Goal: Information Seeking & Learning: Check status

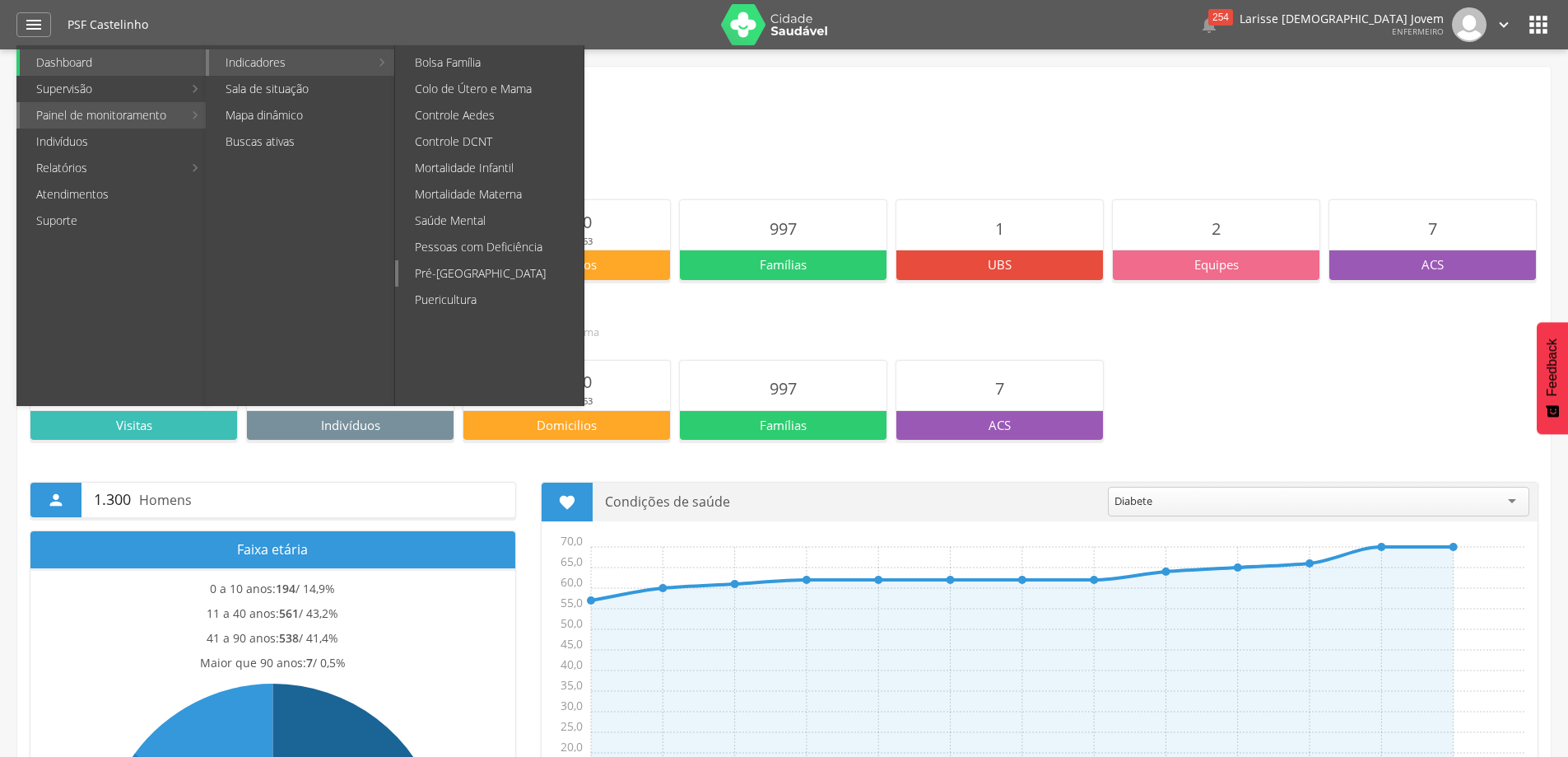
click at [475, 276] on link "Pré-[GEOGRAPHIC_DATA]" at bounding box center [491, 273] width 185 height 27
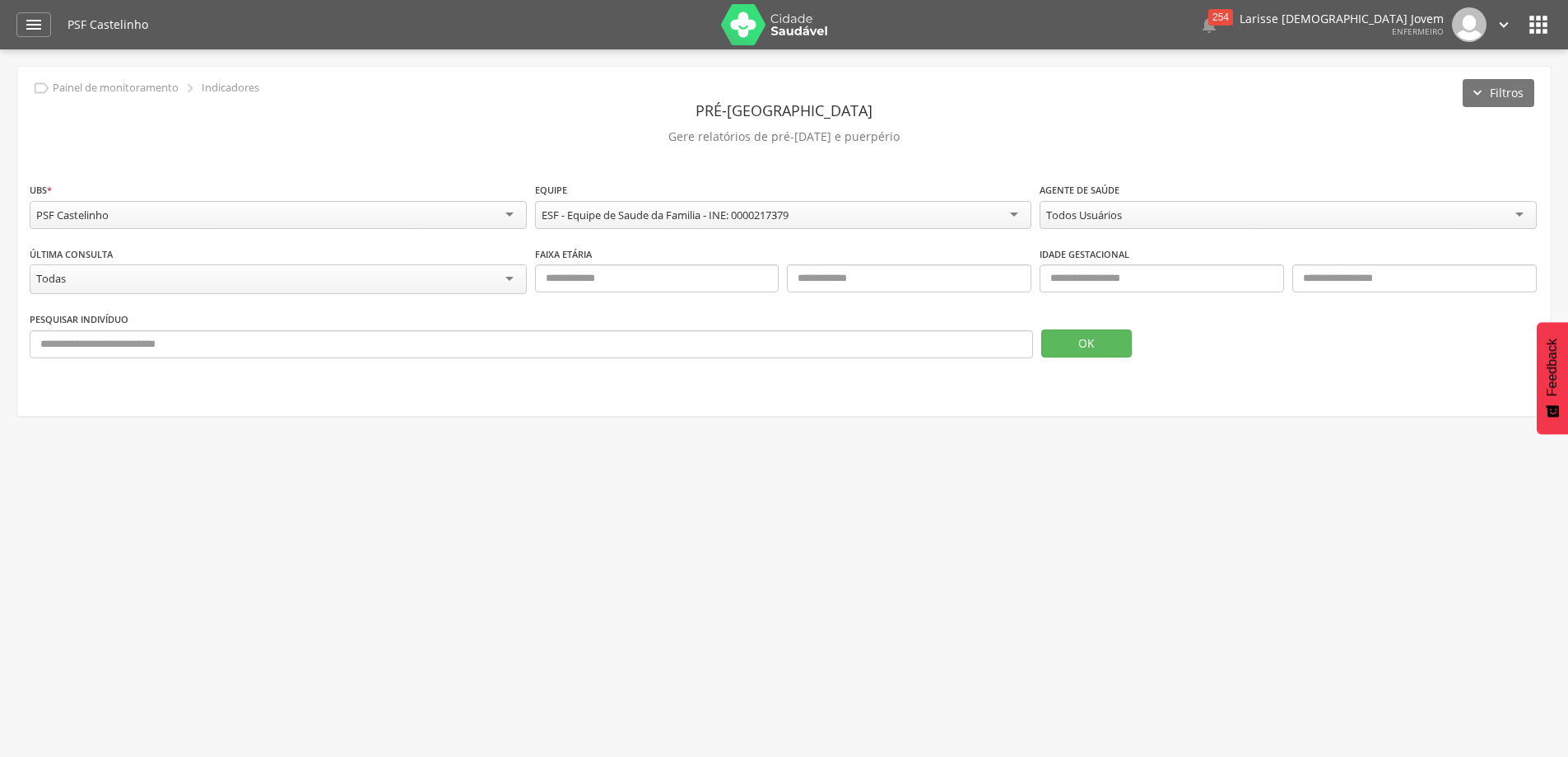
click at [1269, 215] on div "Todos Usuários" at bounding box center [1288, 214] width 497 height 28
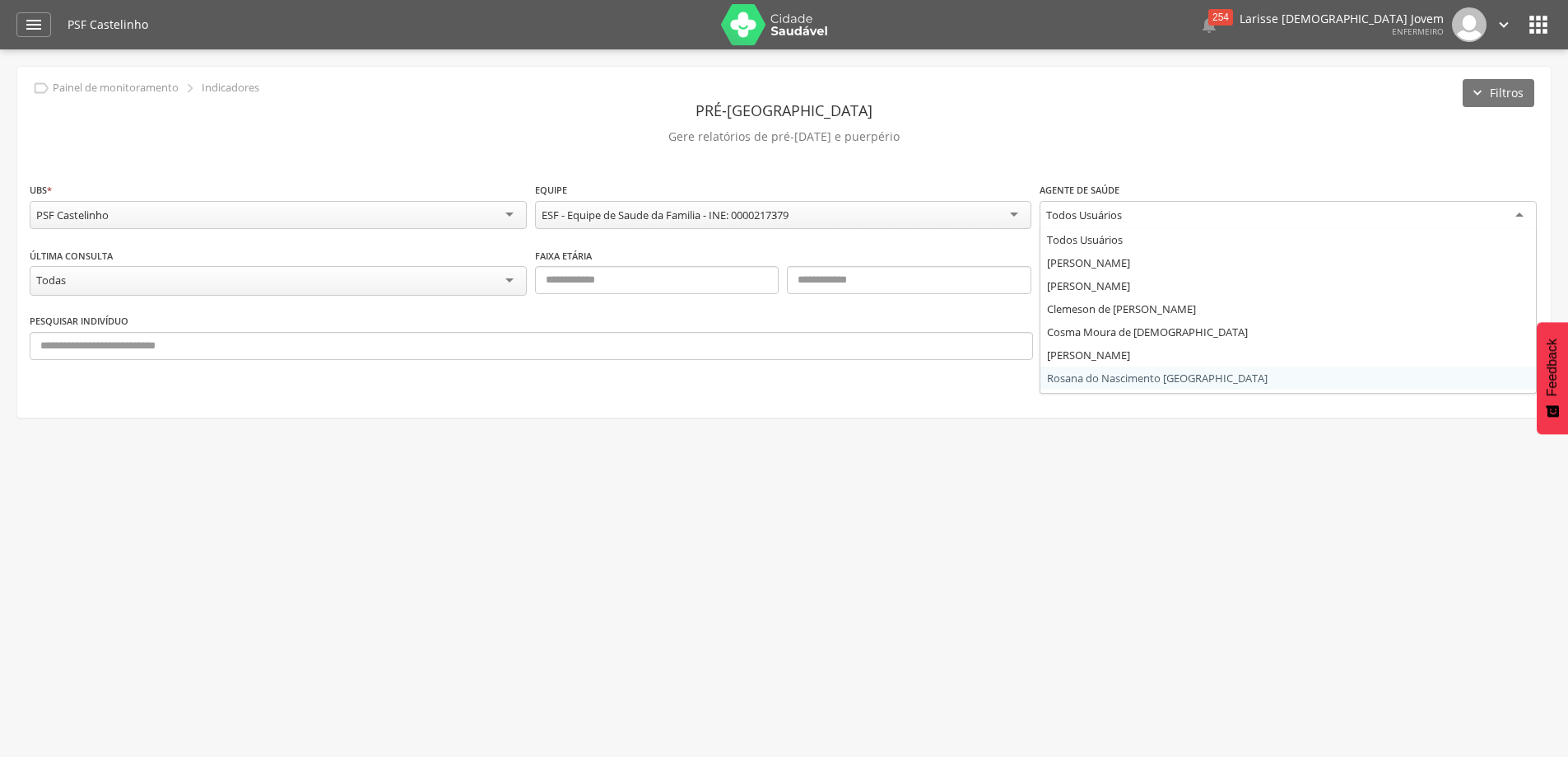
scroll to position [20, 0]
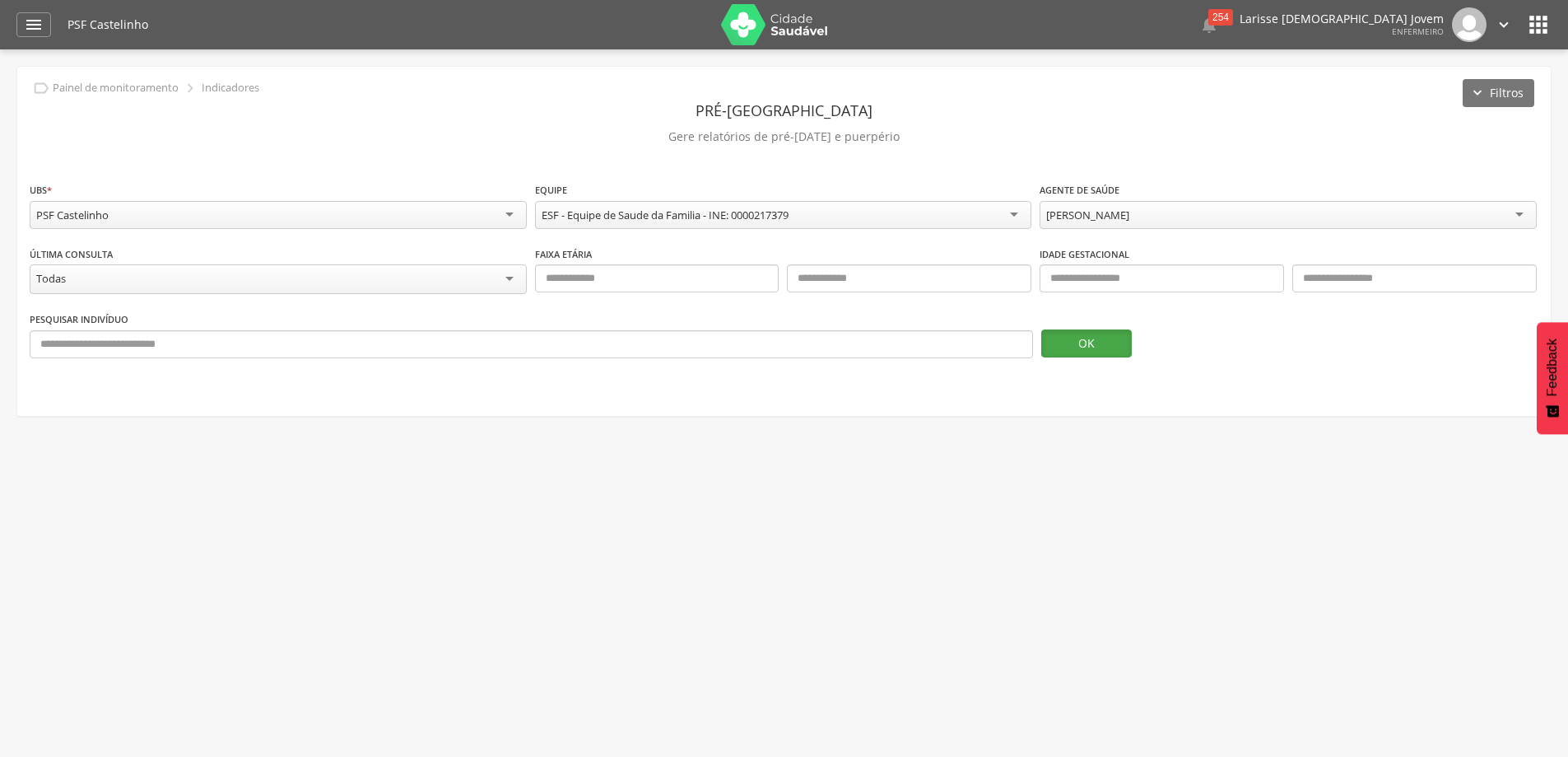
click at [1098, 352] on button "OK" at bounding box center [1086, 343] width 91 height 28
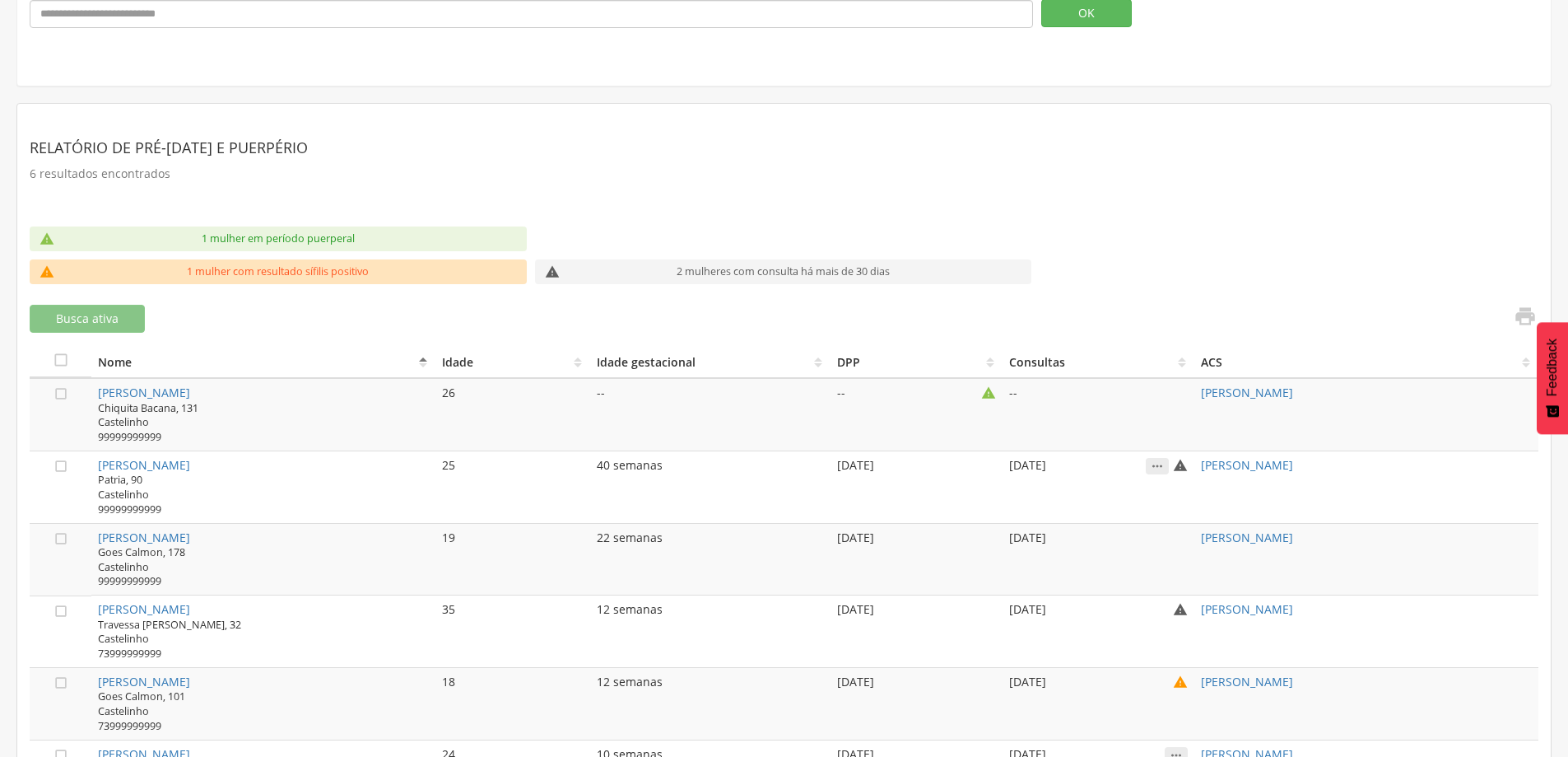
scroll to position [83, 0]
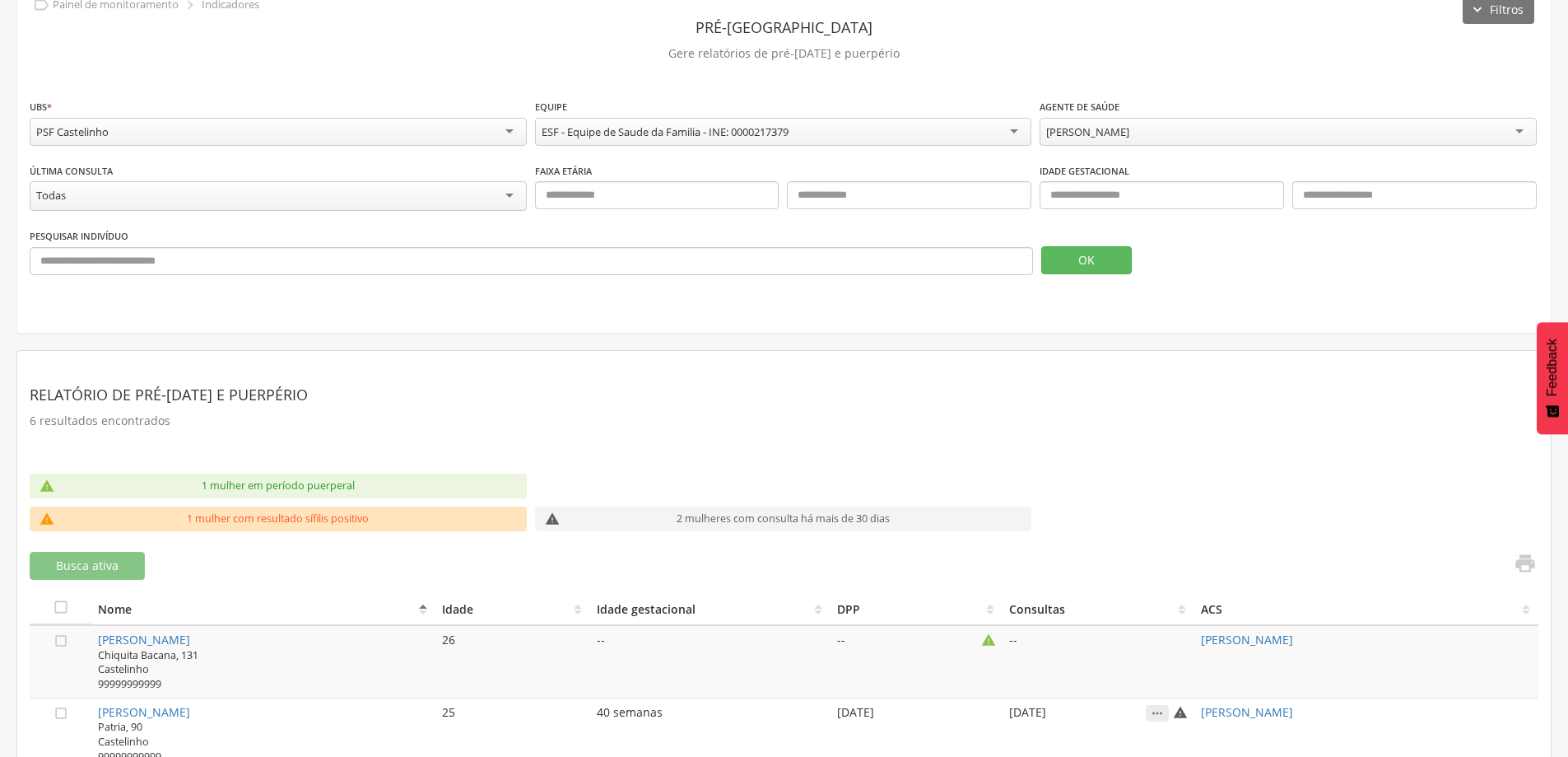
click at [1295, 129] on div "[PERSON_NAME]" at bounding box center [1288, 131] width 497 height 28
click at [1114, 253] on button "OK" at bounding box center [1086, 260] width 91 height 28
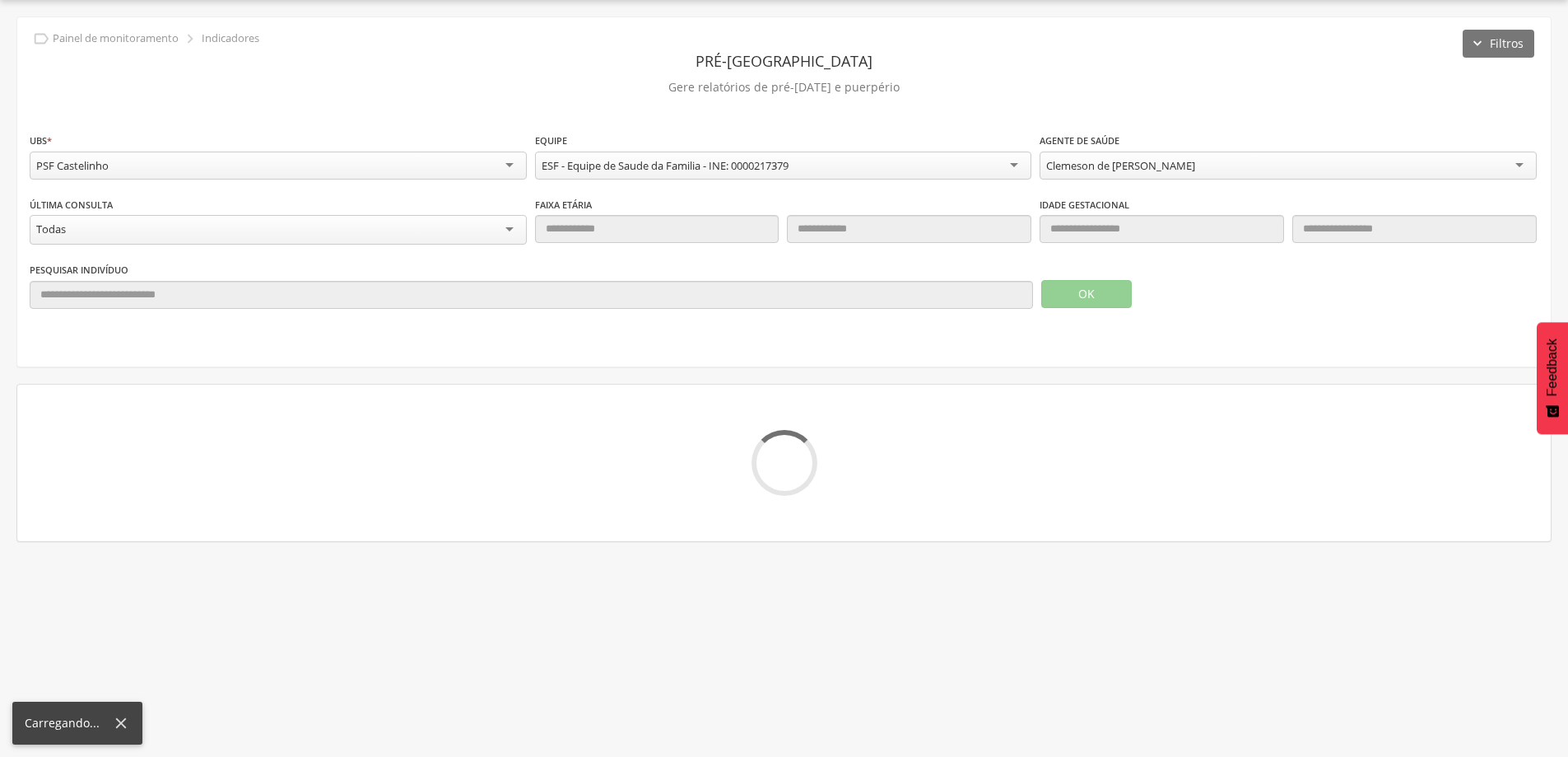
scroll to position [50, 0]
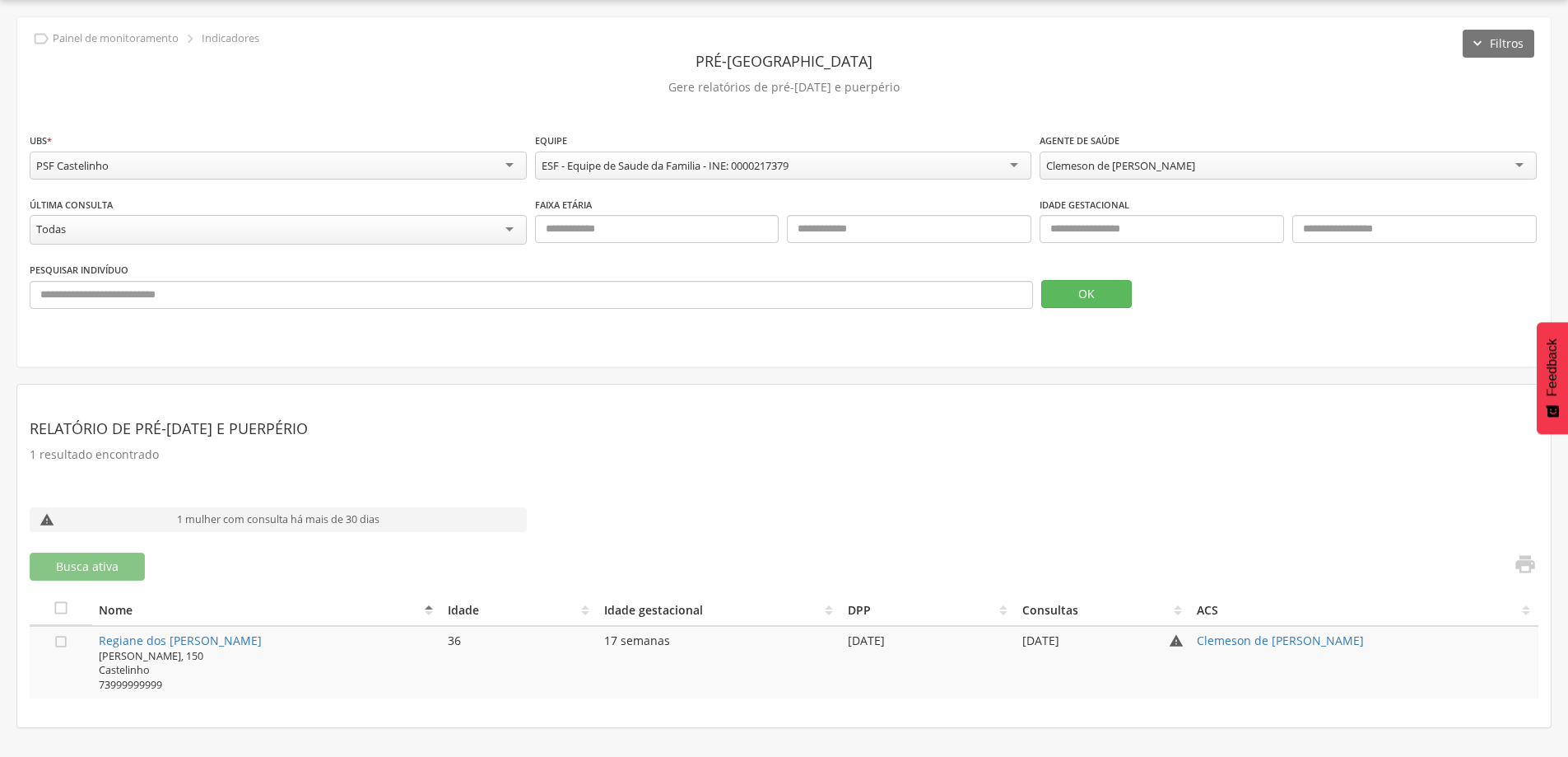
click at [1173, 153] on div "Clemeson de [PERSON_NAME]" at bounding box center [1288, 165] width 497 height 28
click at [1103, 292] on button "OK" at bounding box center [1086, 293] width 91 height 28
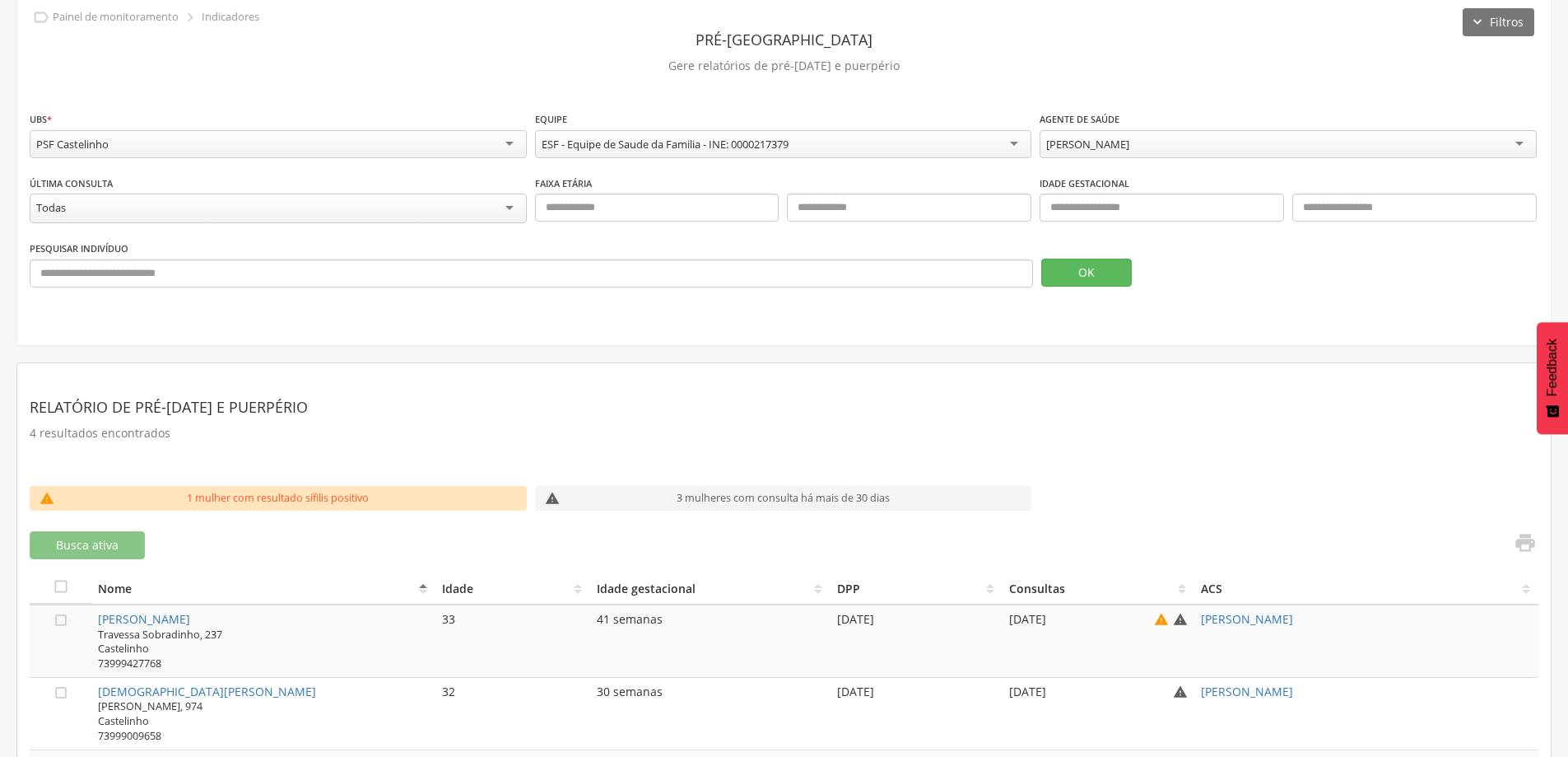
scroll to position [0, 0]
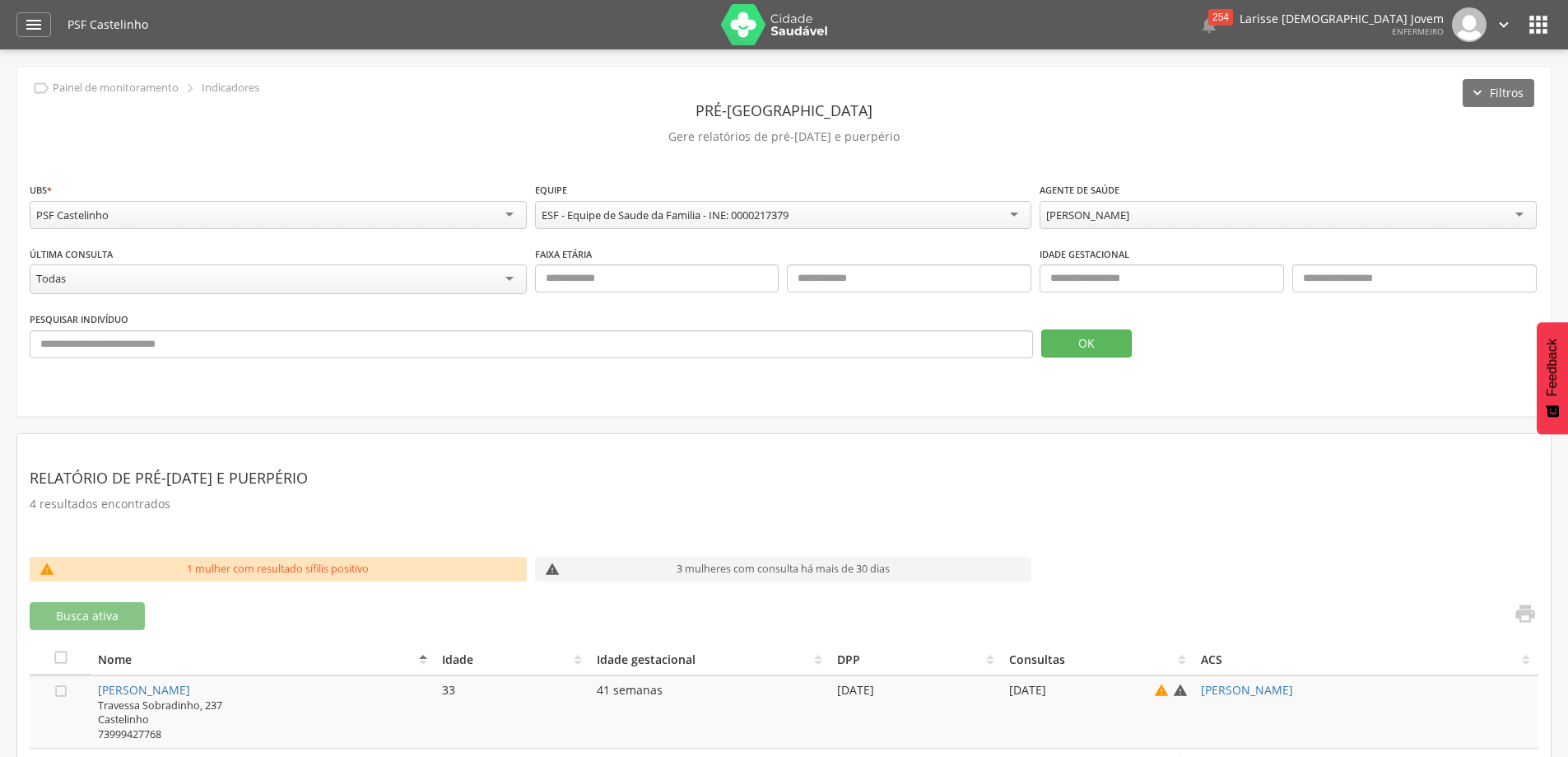
click at [1225, 223] on div "[PERSON_NAME]" at bounding box center [1288, 214] width 497 height 28
click at [1099, 335] on button "OK" at bounding box center [1086, 343] width 91 height 28
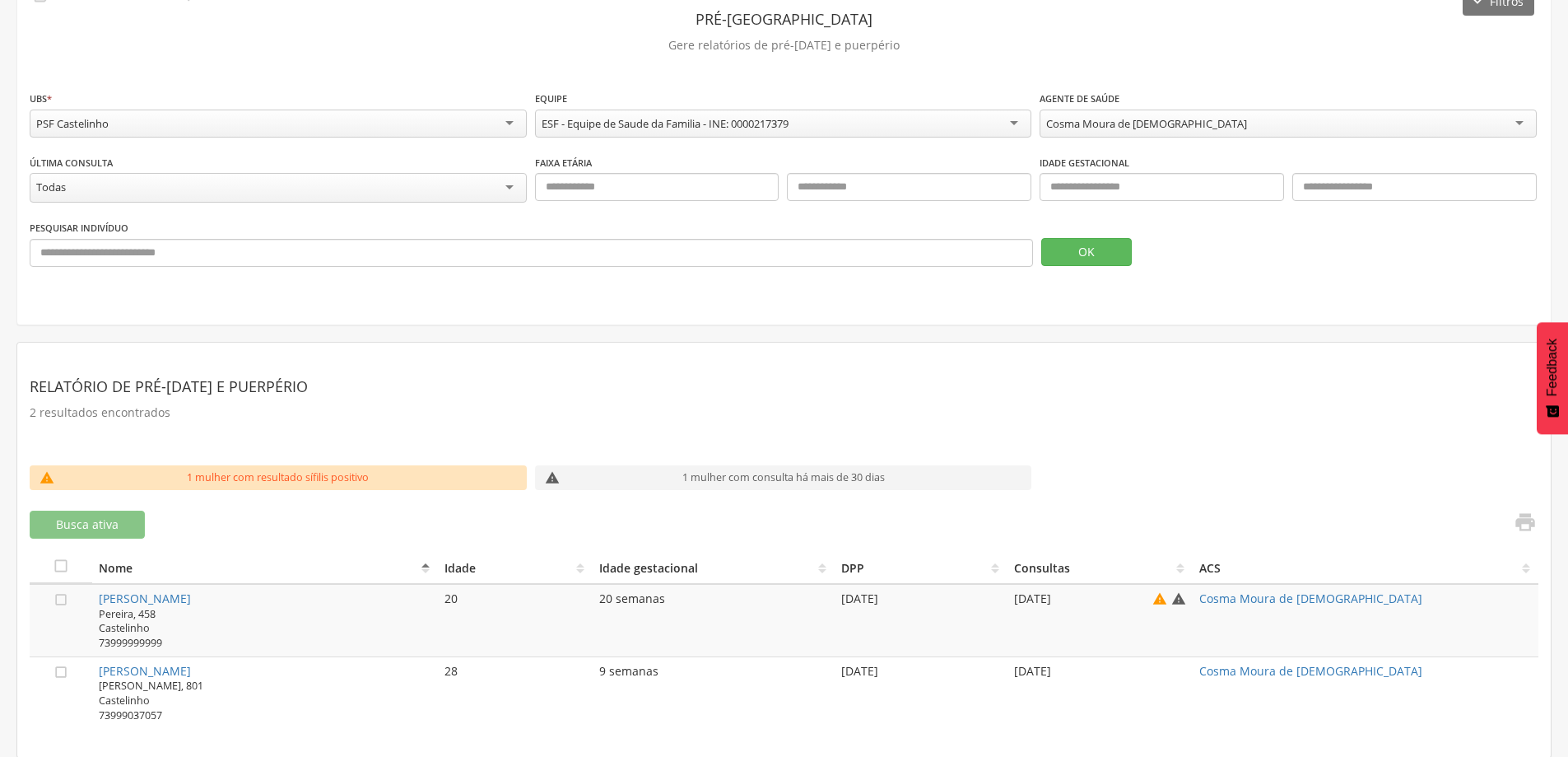
click at [1431, 119] on div "Cosma Moura de [DEMOGRAPHIC_DATA]" at bounding box center [1288, 123] width 497 height 28
click at [1090, 238] on button "OK" at bounding box center [1086, 251] width 91 height 28
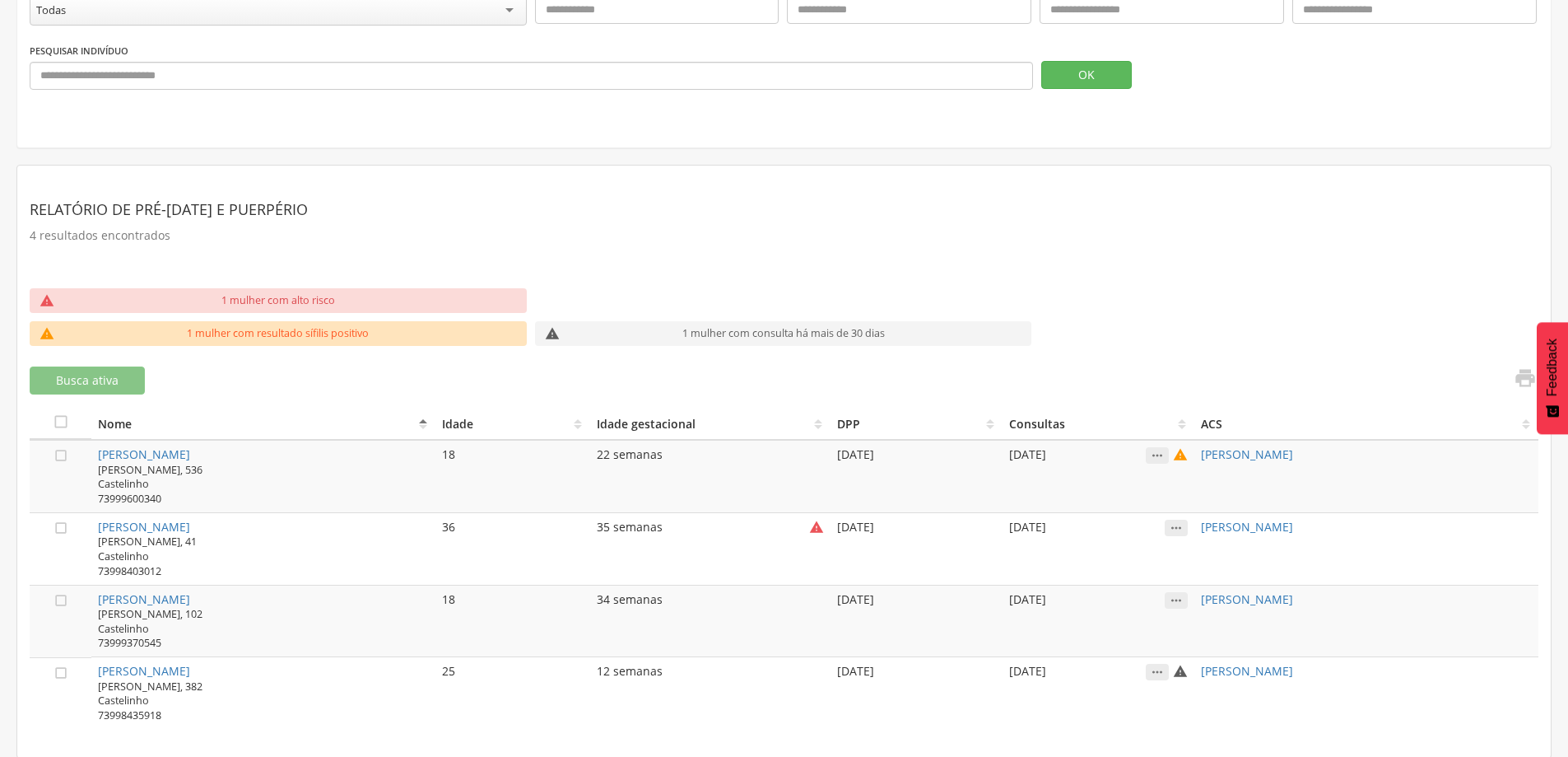
scroll to position [0, 0]
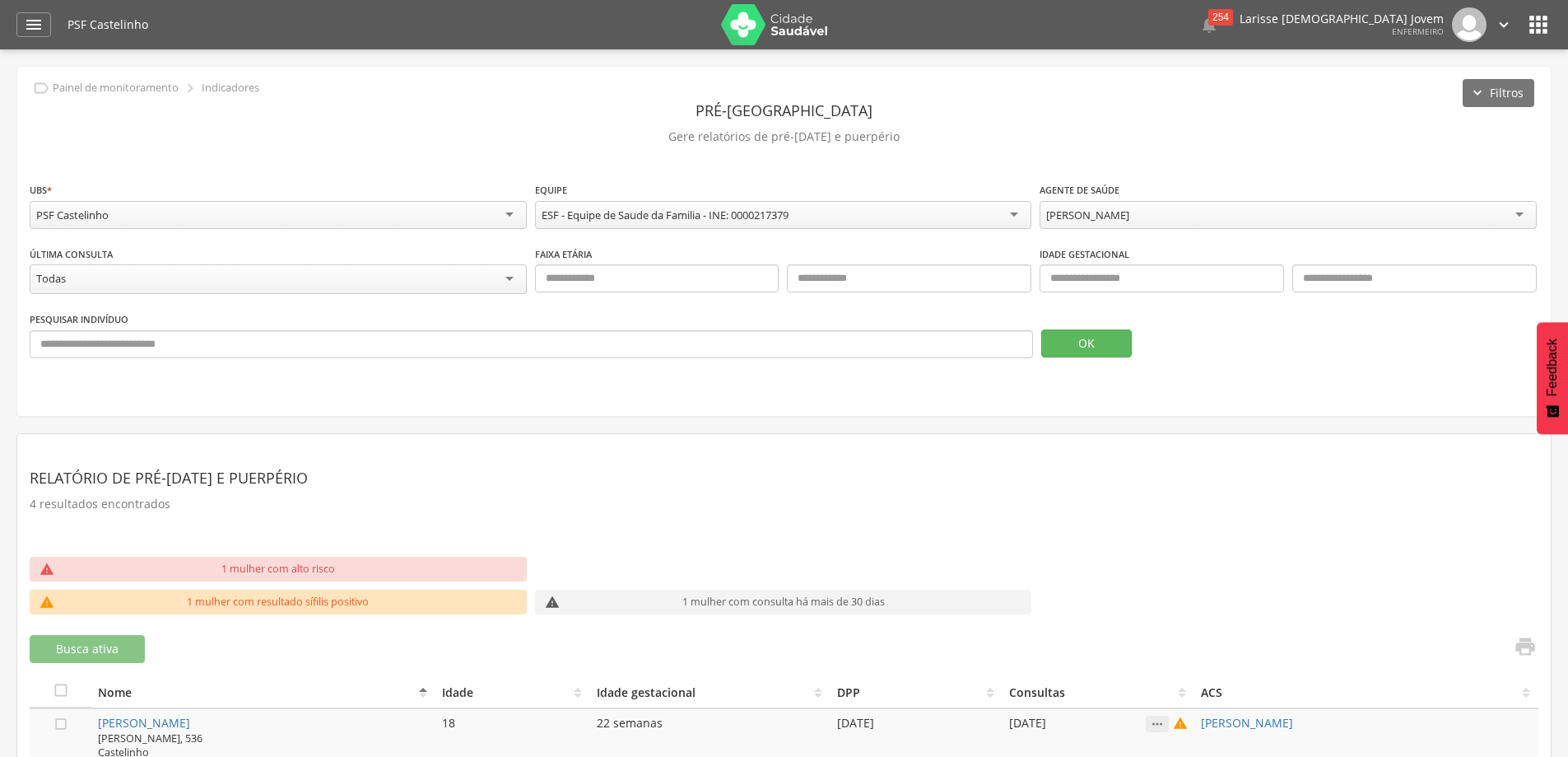
click at [1150, 224] on div "[PERSON_NAME]" at bounding box center [1288, 214] width 497 height 28
click at [1113, 343] on button "OK" at bounding box center [1086, 343] width 91 height 28
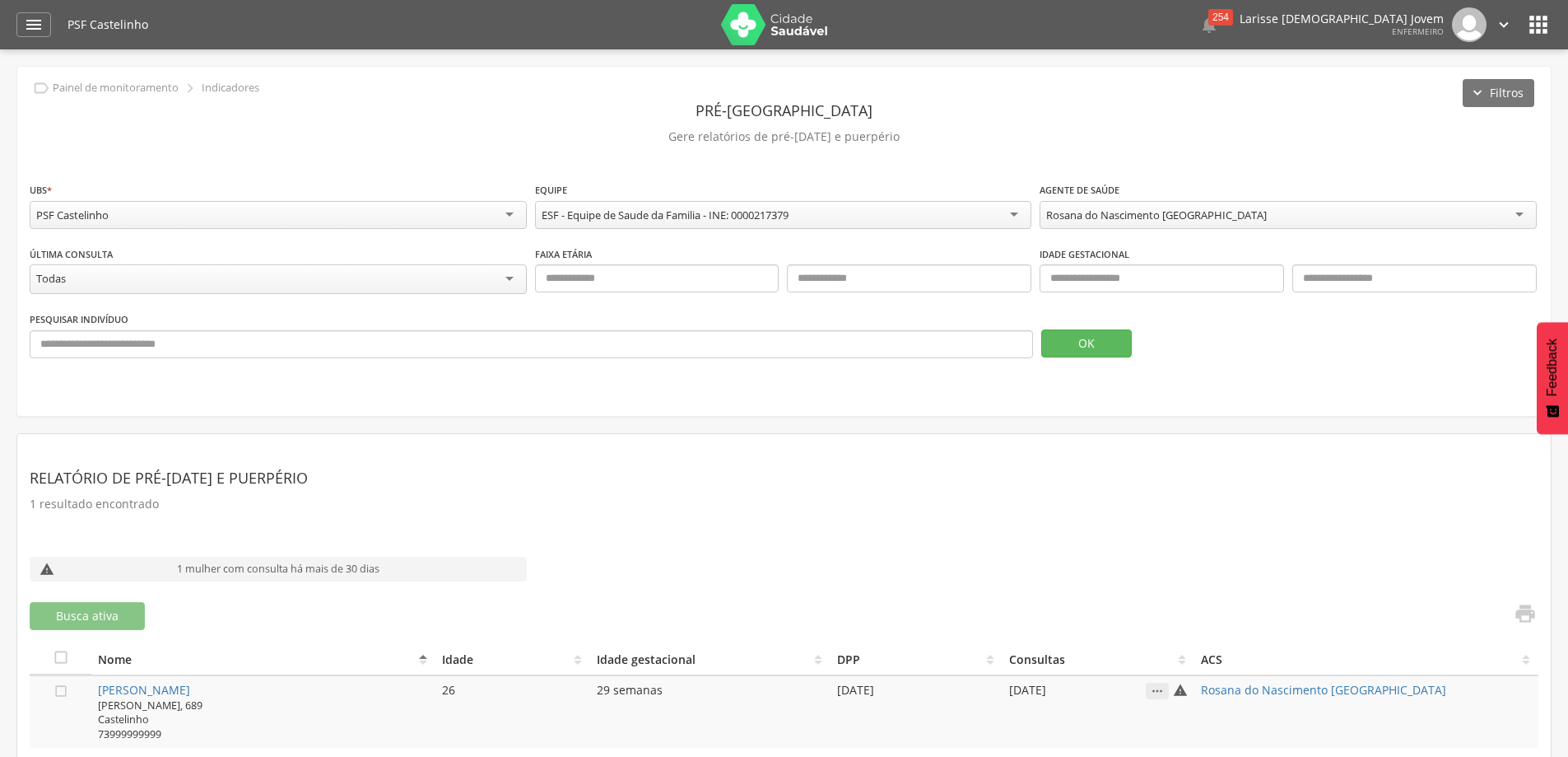
scroll to position [50, 0]
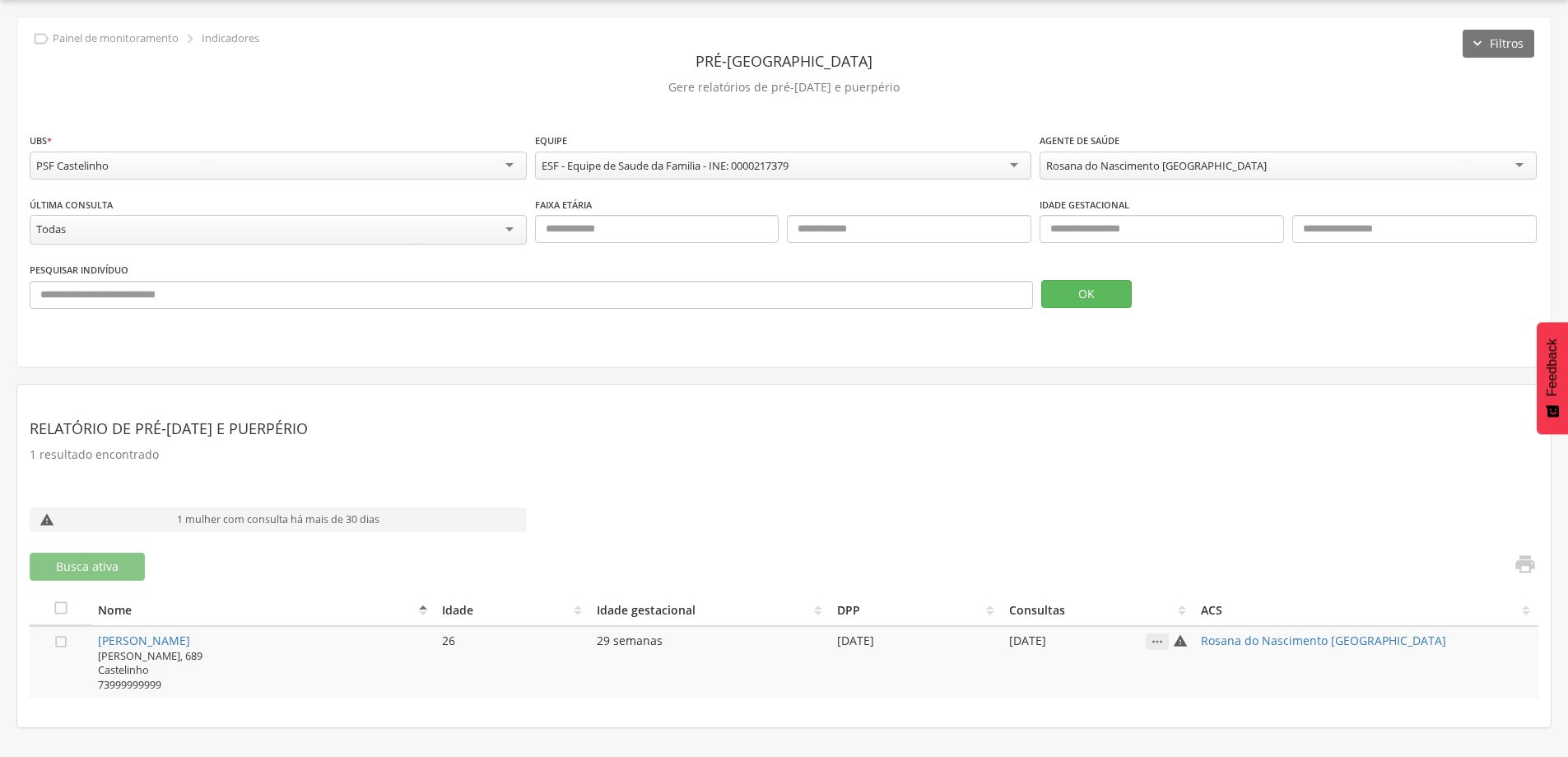
click at [1120, 182] on div "Rosana do Nascimento Brasil Todos Usuários [PERSON_NAME] [PERSON_NAME] de [PERS…" at bounding box center [1288, 168] width 497 height 32
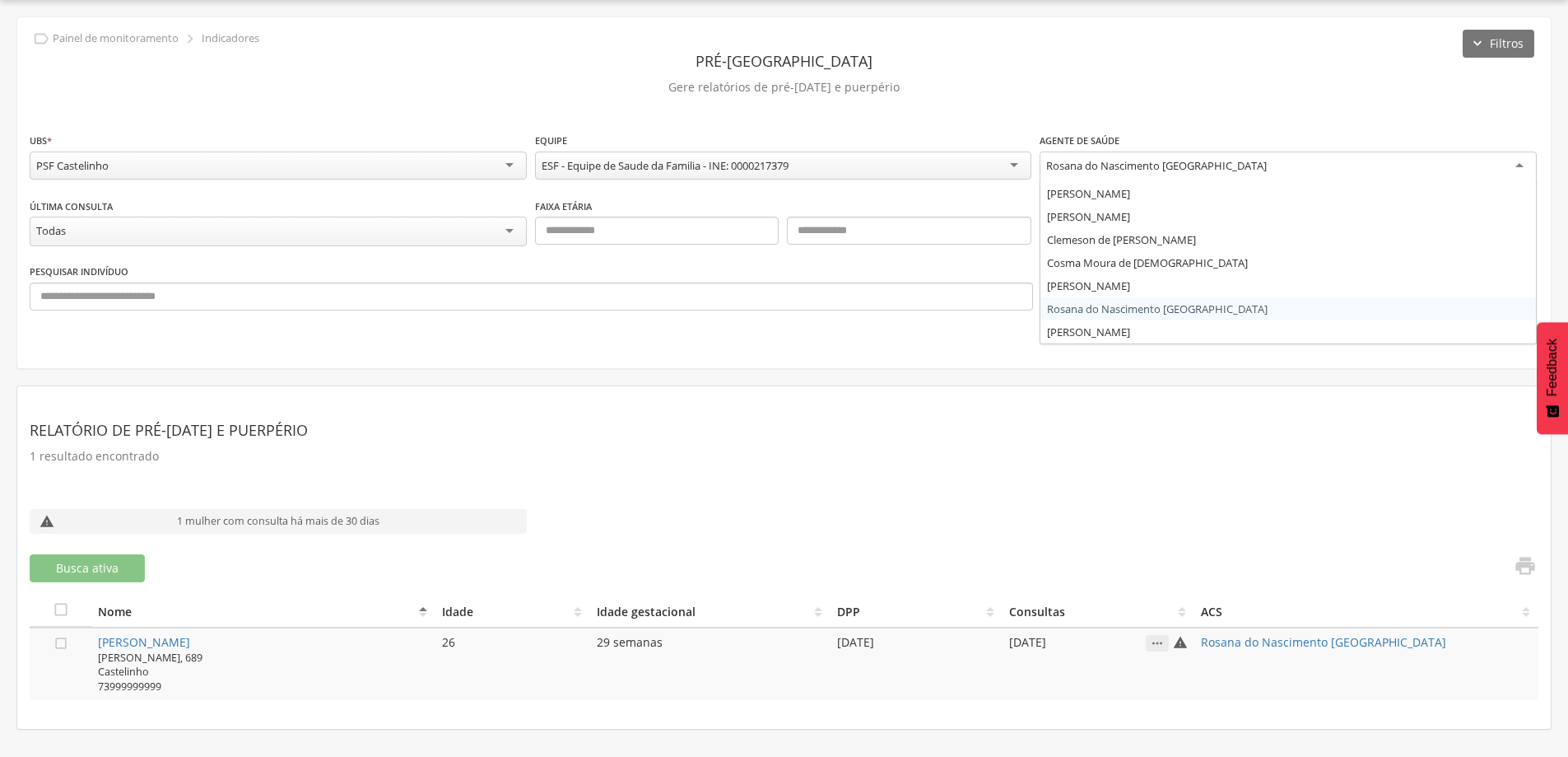
click at [1128, 163] on div "Rosana do Nascimento [GEOGRAPHIC_DATA]" at bounding box center [1156, 165] width 221 height 15
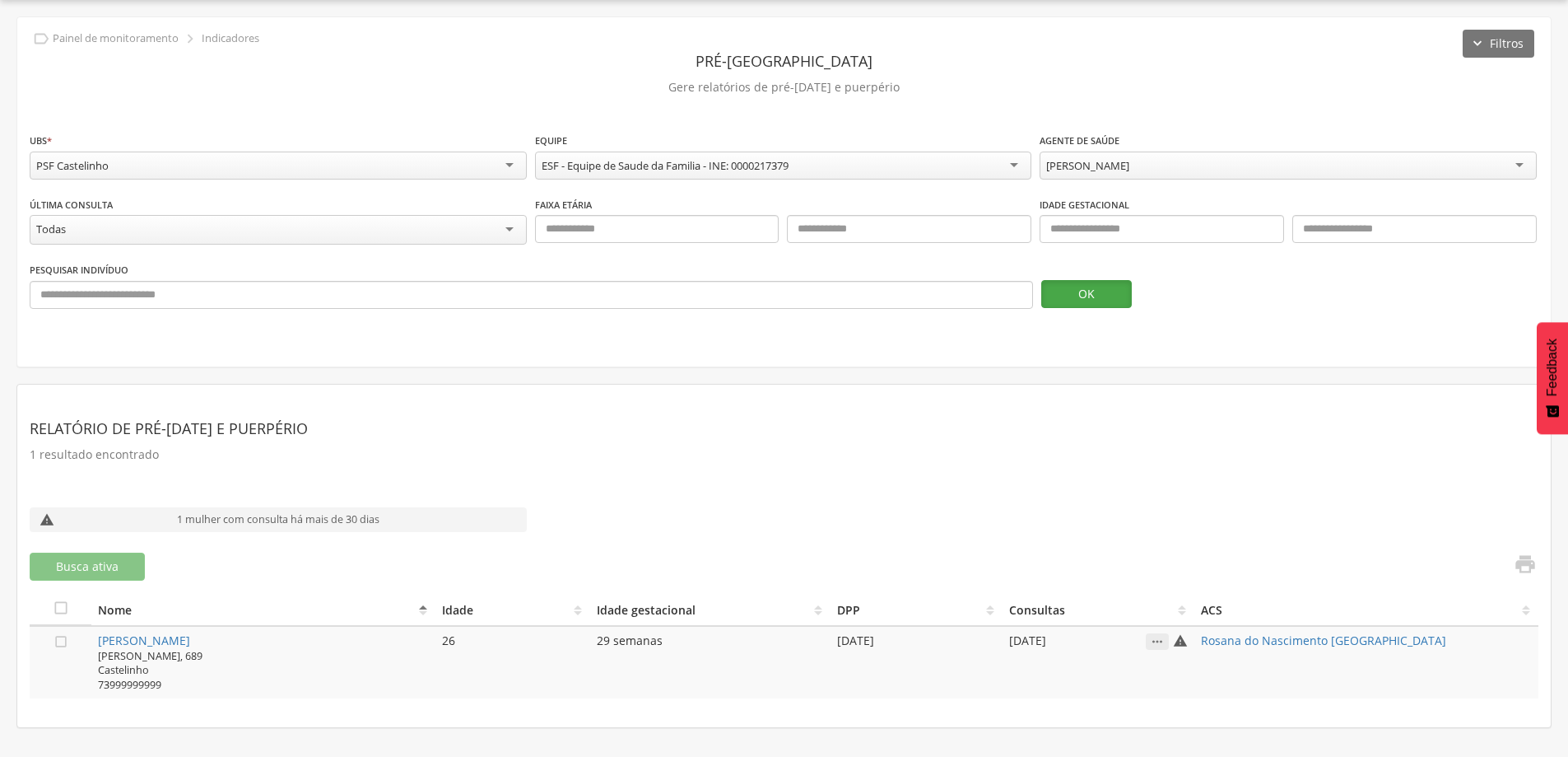
click at [1094, 300] on button "OK" at bounding box center [1086, 293] width 91 height 28
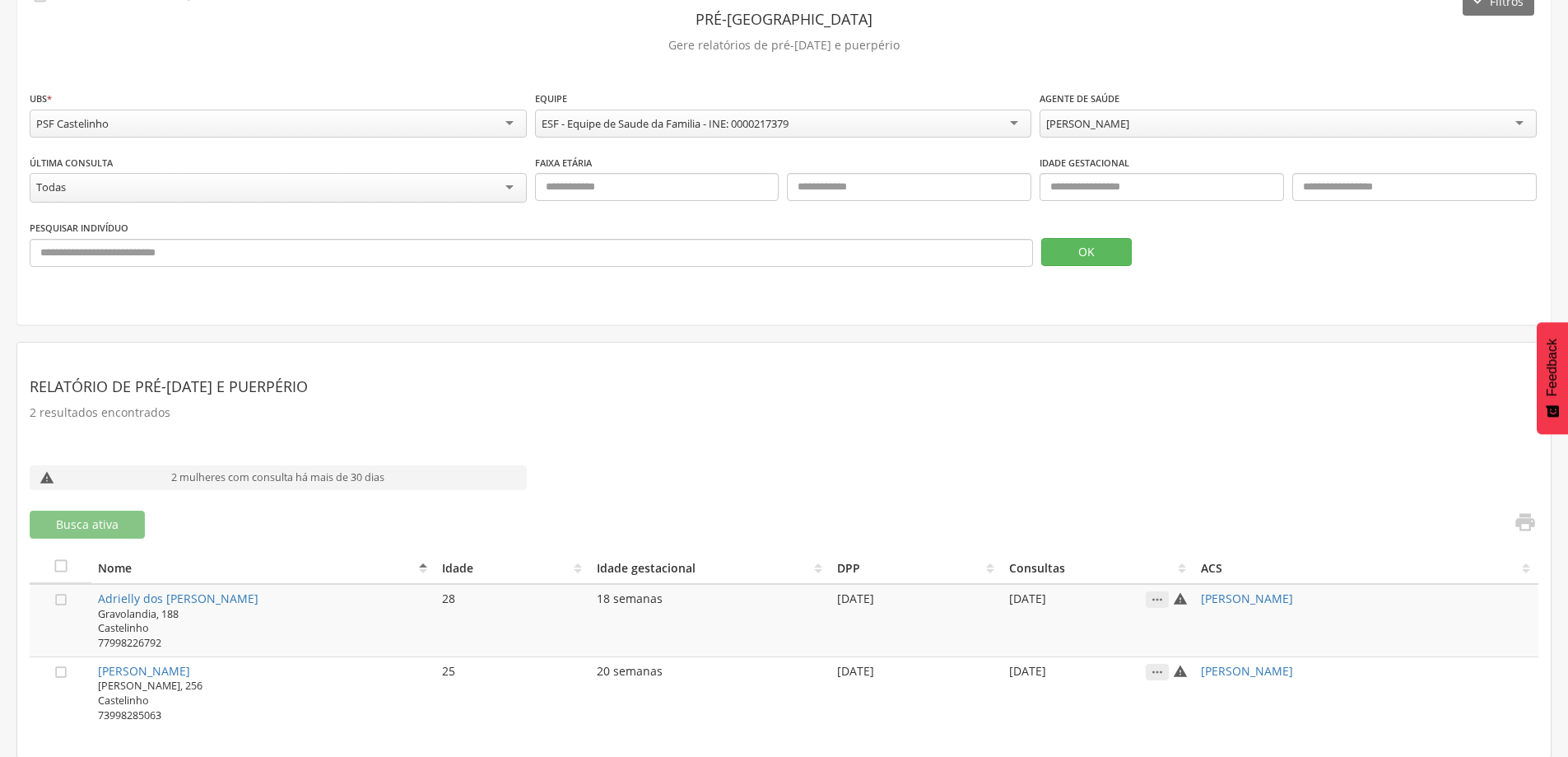
scroll to position [0, 0]
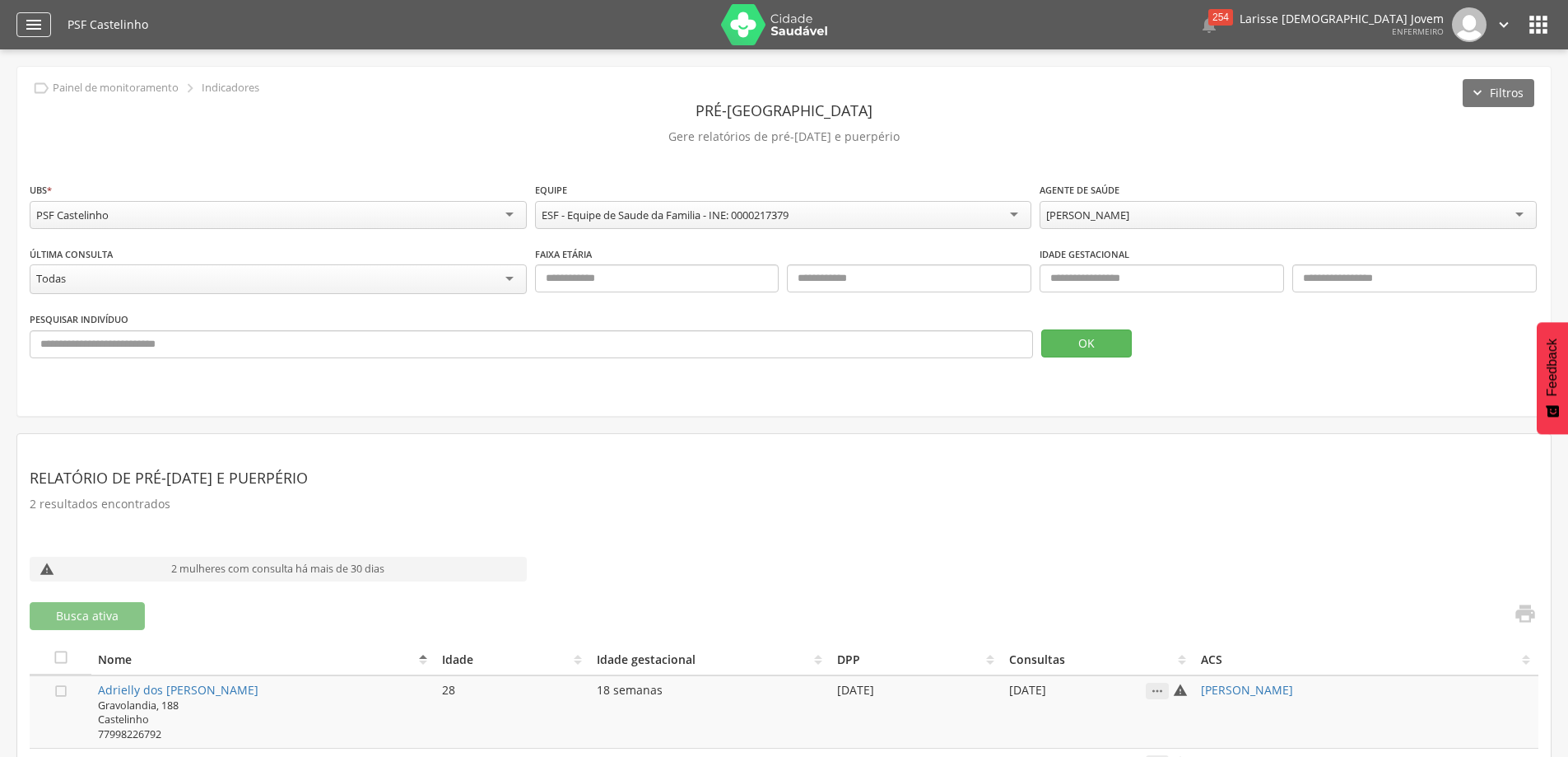
click at [50, 25] on div "" at bounding box center [33, 25] width 34 height 25
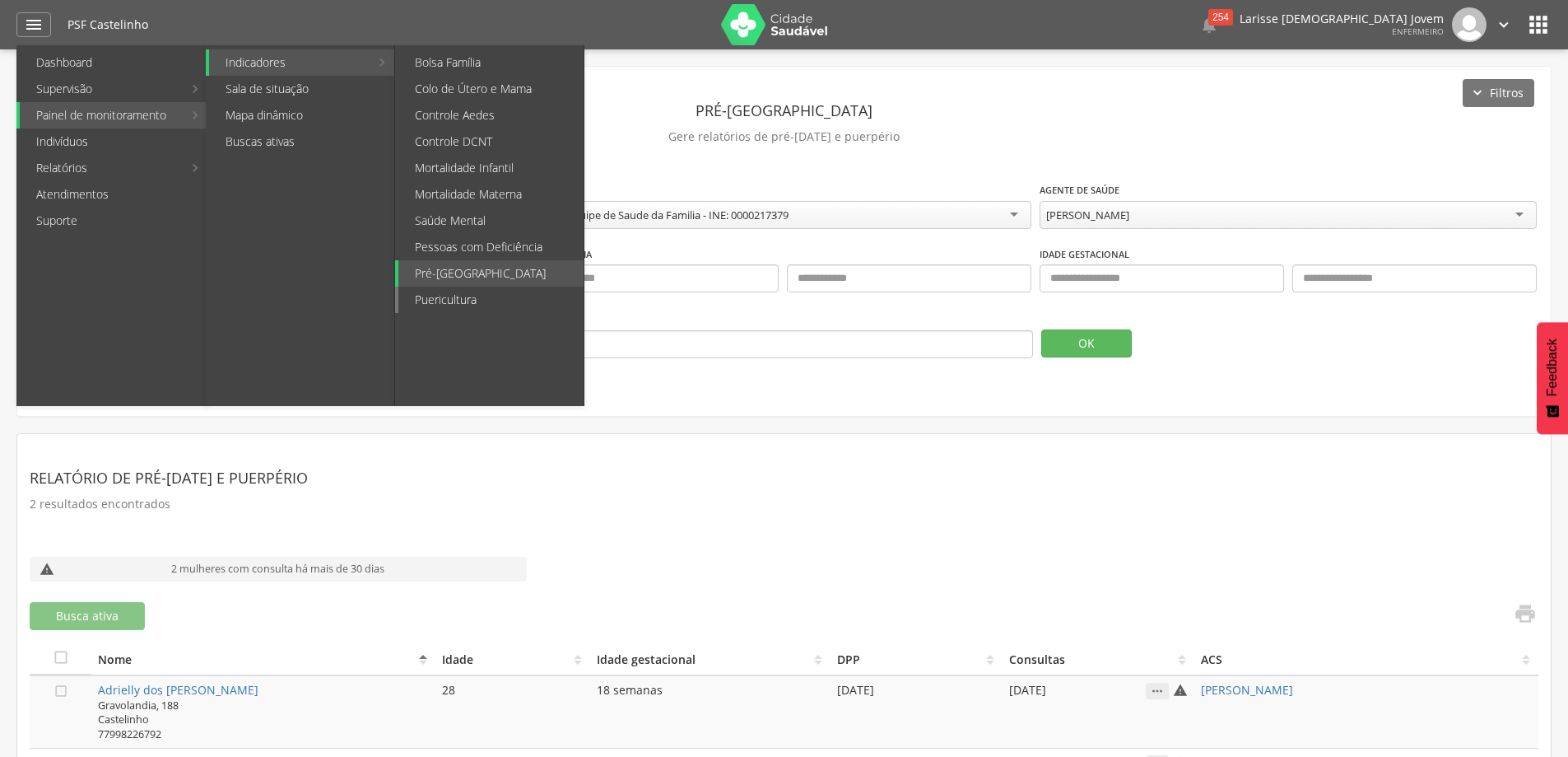
click at [467, 295] on link "Puericultura" at bounding box center [491, 300] width 185 height 27
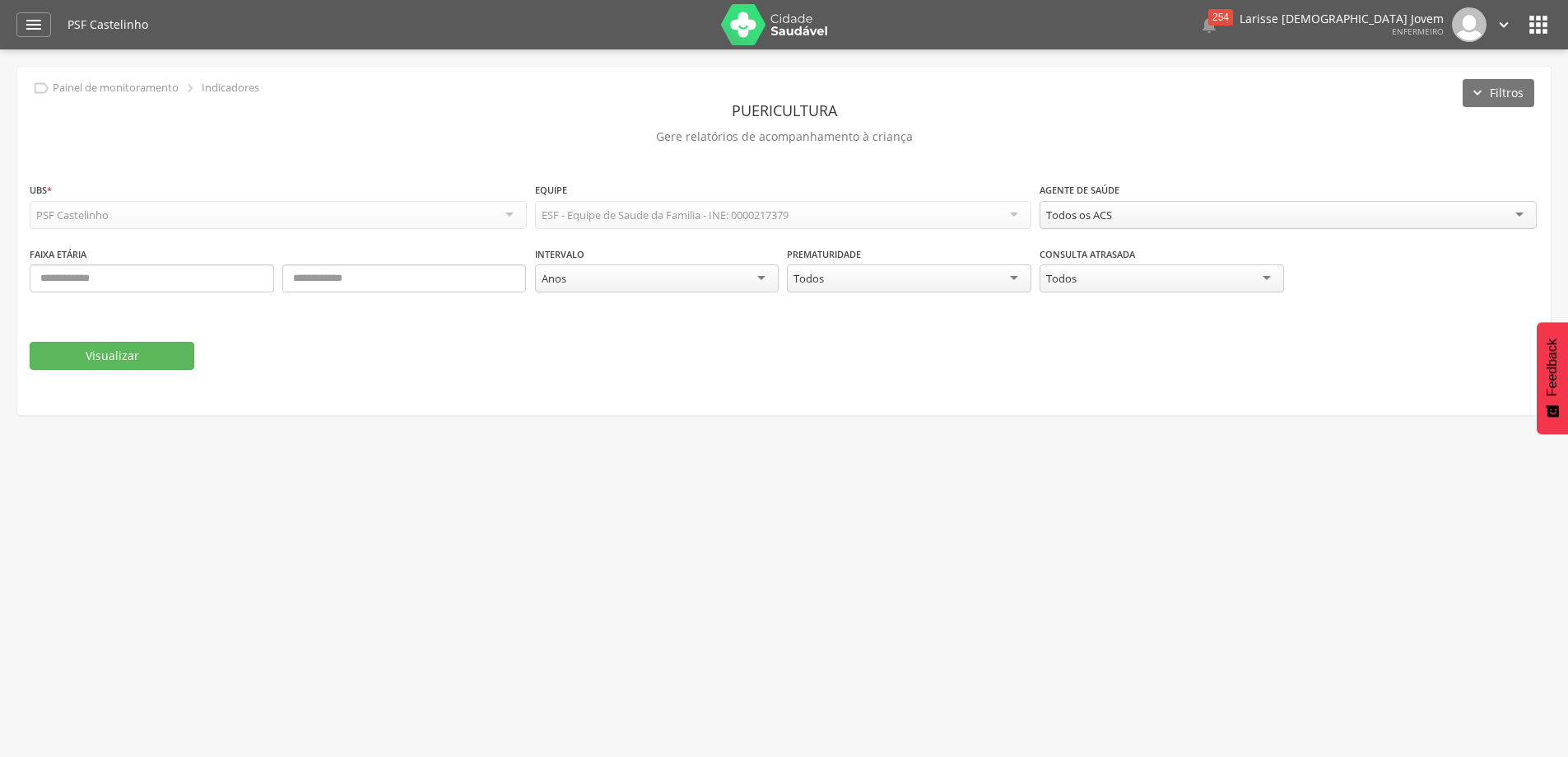
click at [1128, 217] on div "Todos os ACS" at bounding box center [1288, 214] width 497 height 28
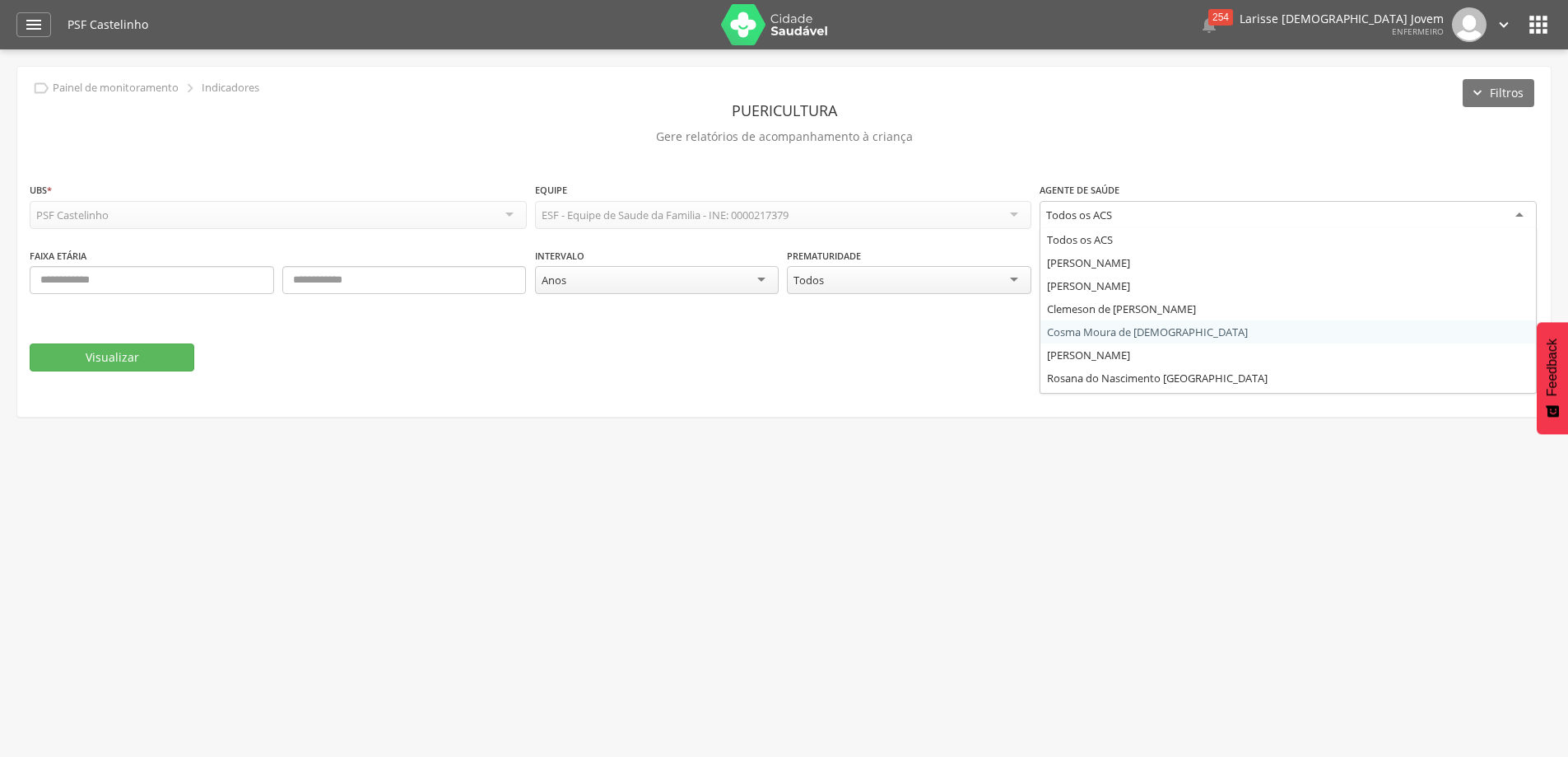
scroll to position [20, 0]
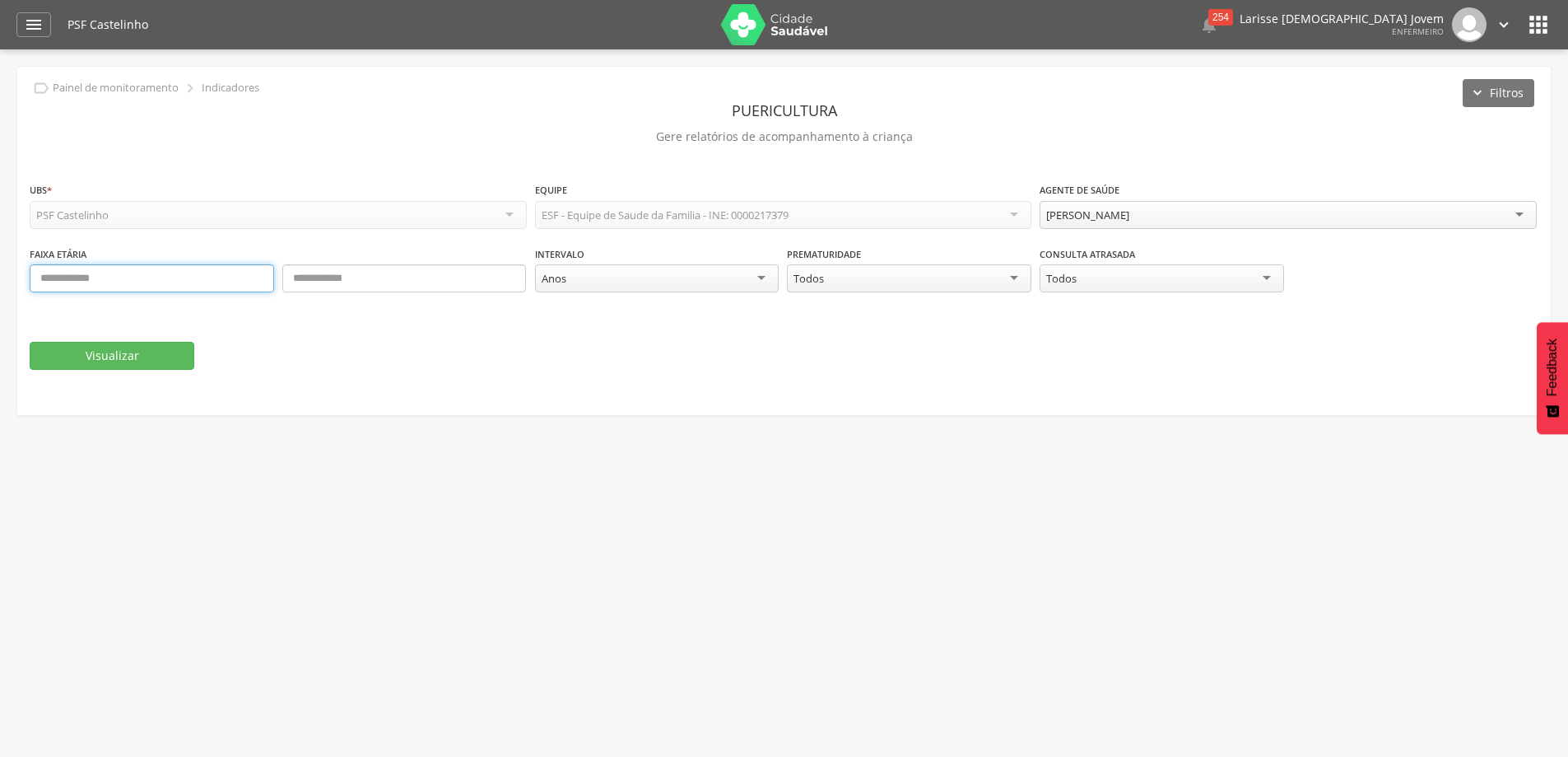
click at [203, 284] on input "text" at bounding box center [152, 278] width 245 height 28
type input "*"
click at [352, 282] on input "text" at bounding box center [404, 278] width 245 height 28
type input "*"
click at [144, 360] on button "Visualizar" at bounding box center [112, 355] width 164 height 28
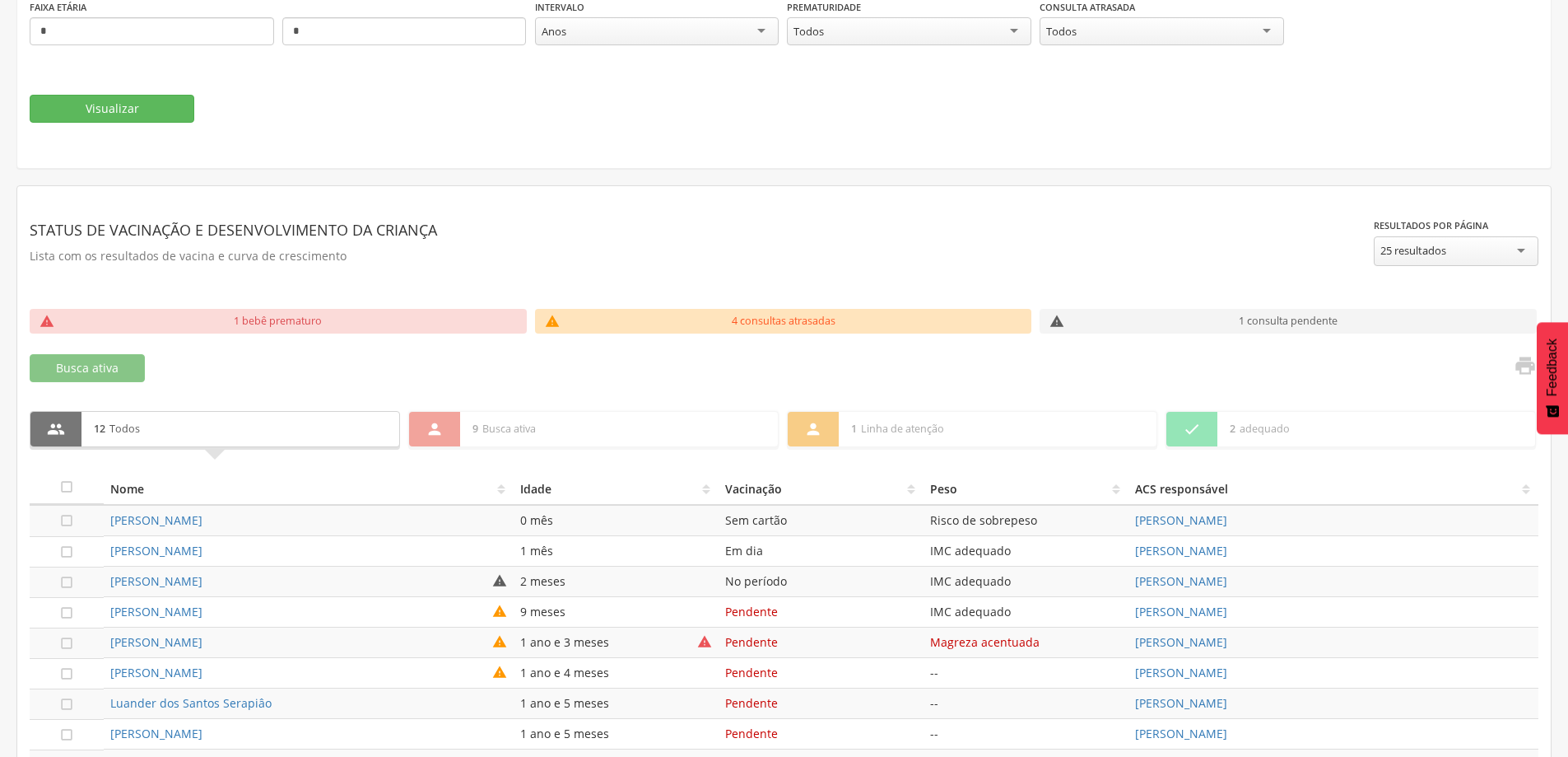
scroll to position [330, 0]
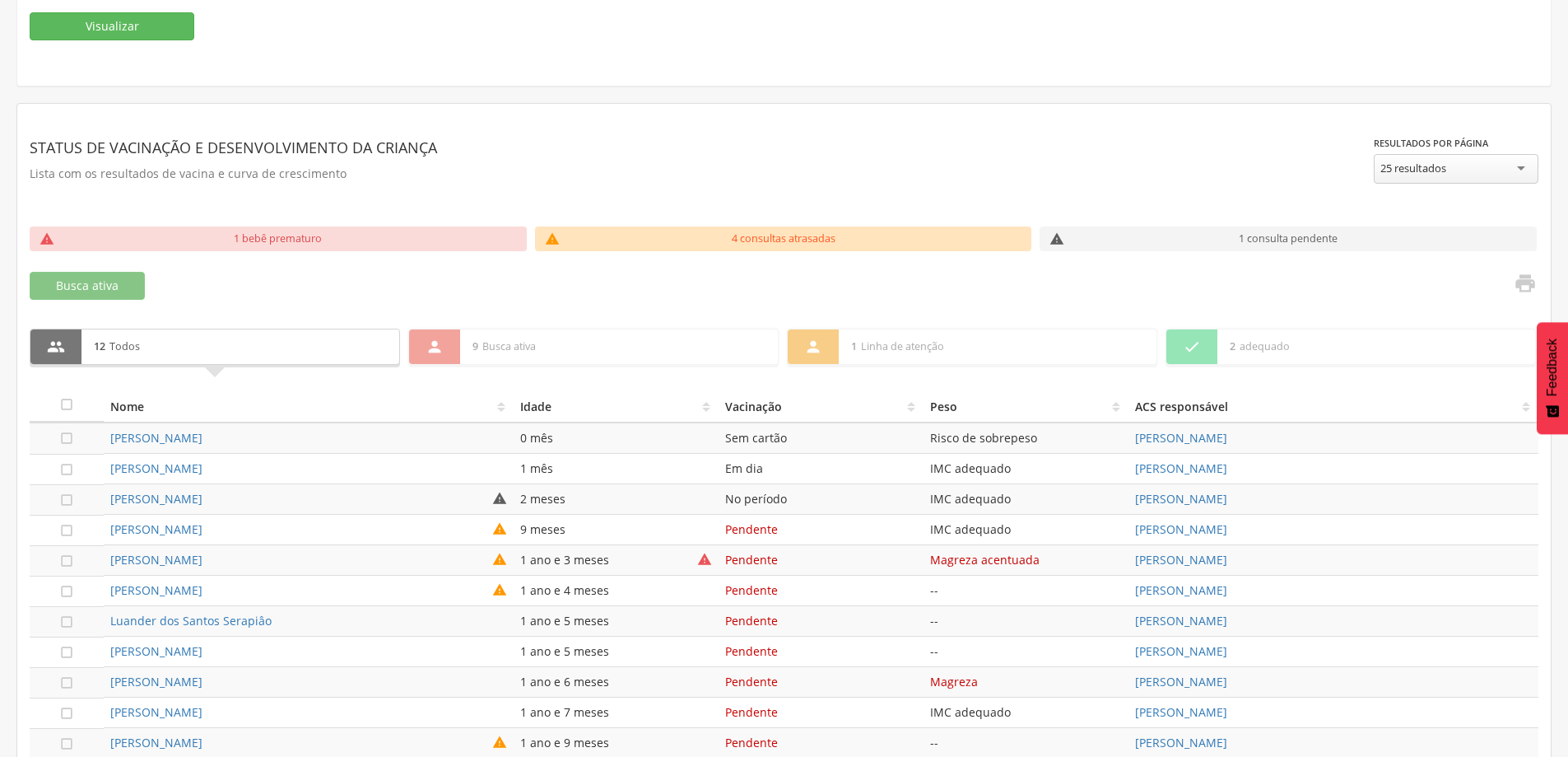
click at [1296, 234] on p "1 consulta pendente" at bounding box center [1287, 239] width 98 height 15
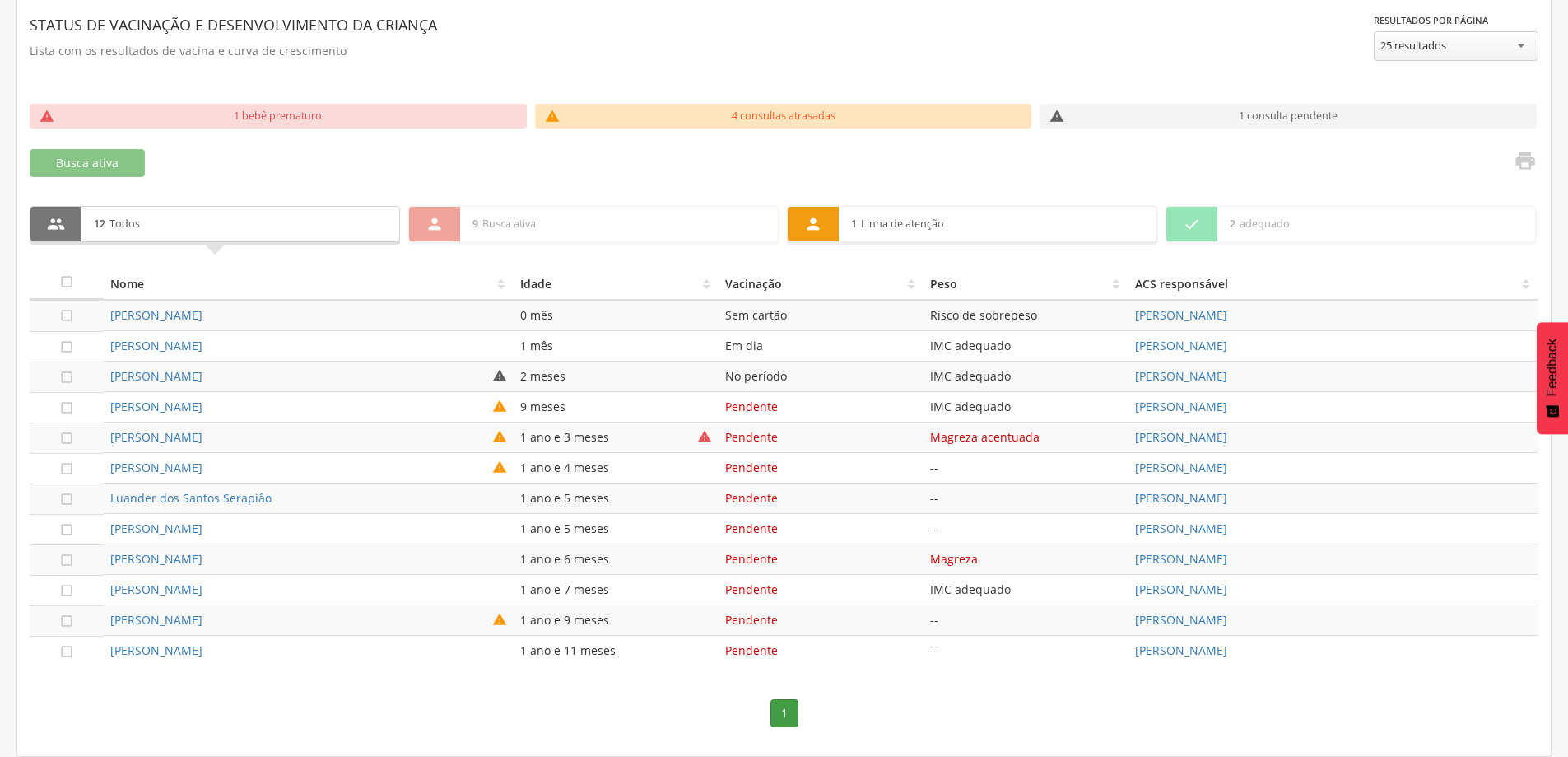
click at [954, 219] on p "1 Linha de atenção" at bounding box center [998, 224] width 293 height 34
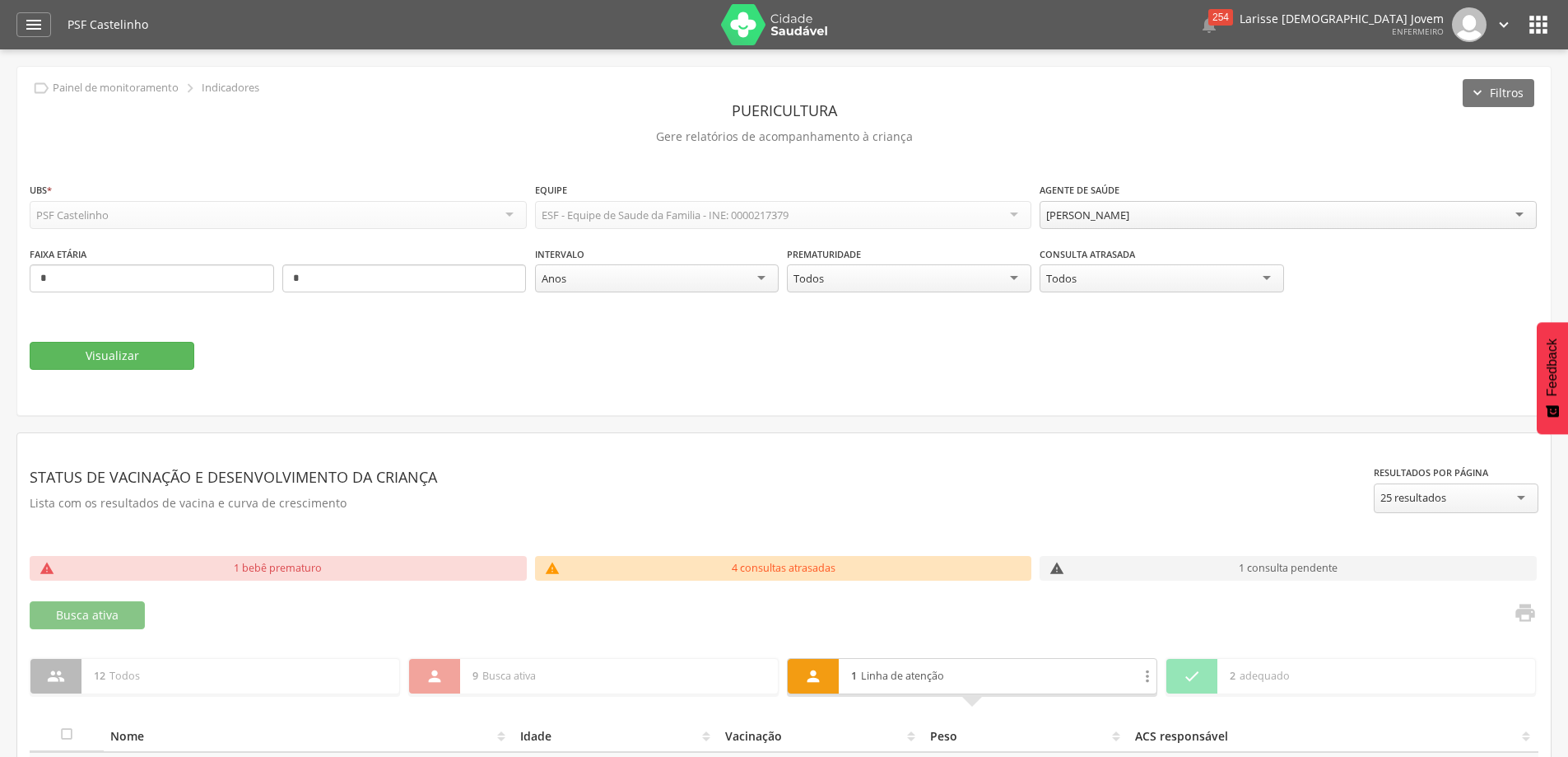
scroll to position [116, 0]
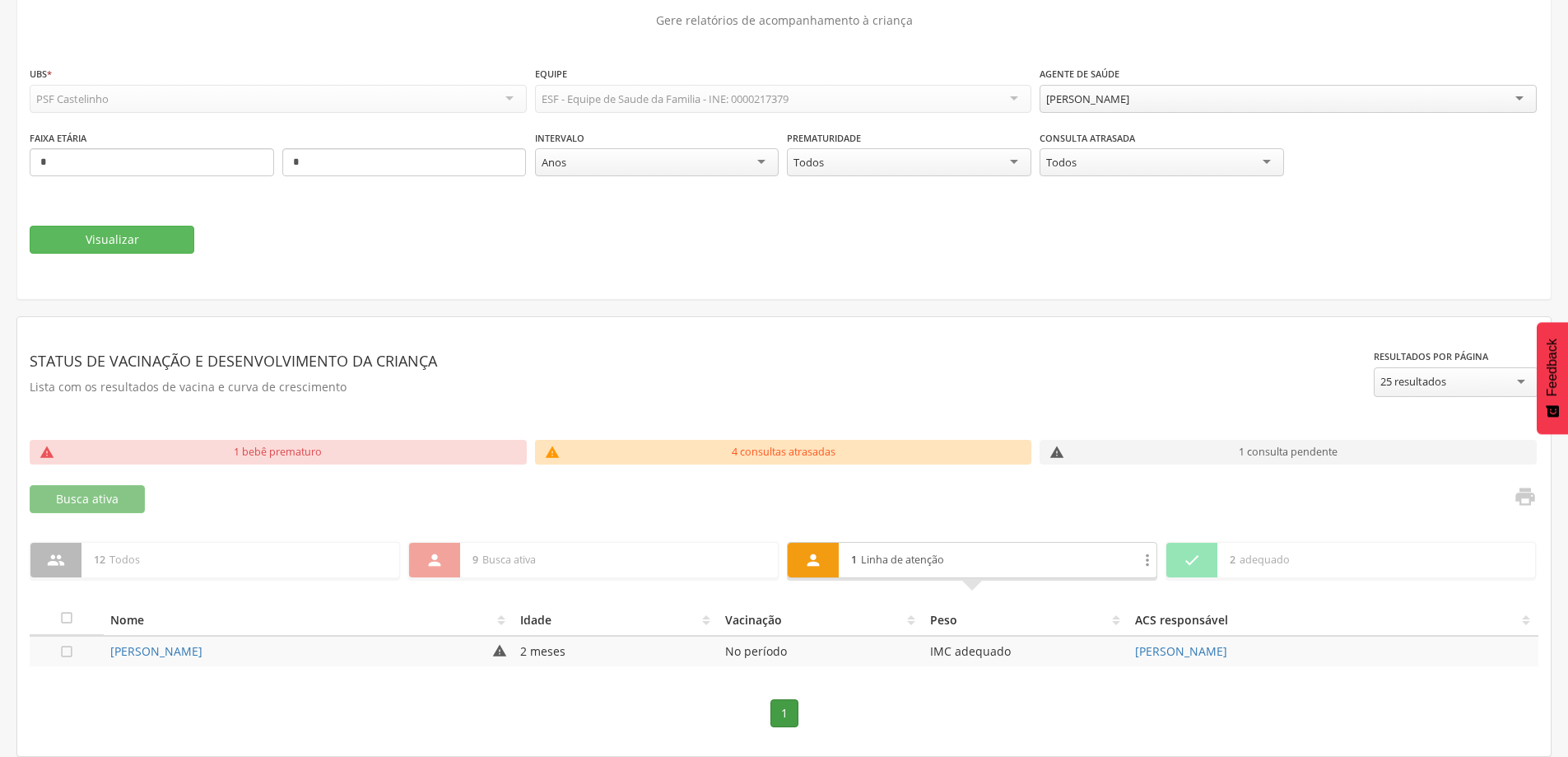
click at [895, 443] on div "4 consultas atrasadas" at bounding box center [784, 452] width 428 height 25
click at [989, 561] on p "1 Linha de atenção" at bounding box center [989, 560] width 275 height 34
click at [1159, 558] on div " 9 Busca ativa  Todos Vacinação Peso  1 Linha de atenção  Todos Vacinação 2" at bounding box center [972, 573] width 1128 height 61
click at [1144, 562] on icon "" at bounding box center [1147, 559] width 18 height 18
click at [1061, 453] on icon "" at bounding box center [1057, 452] width 15 height 15
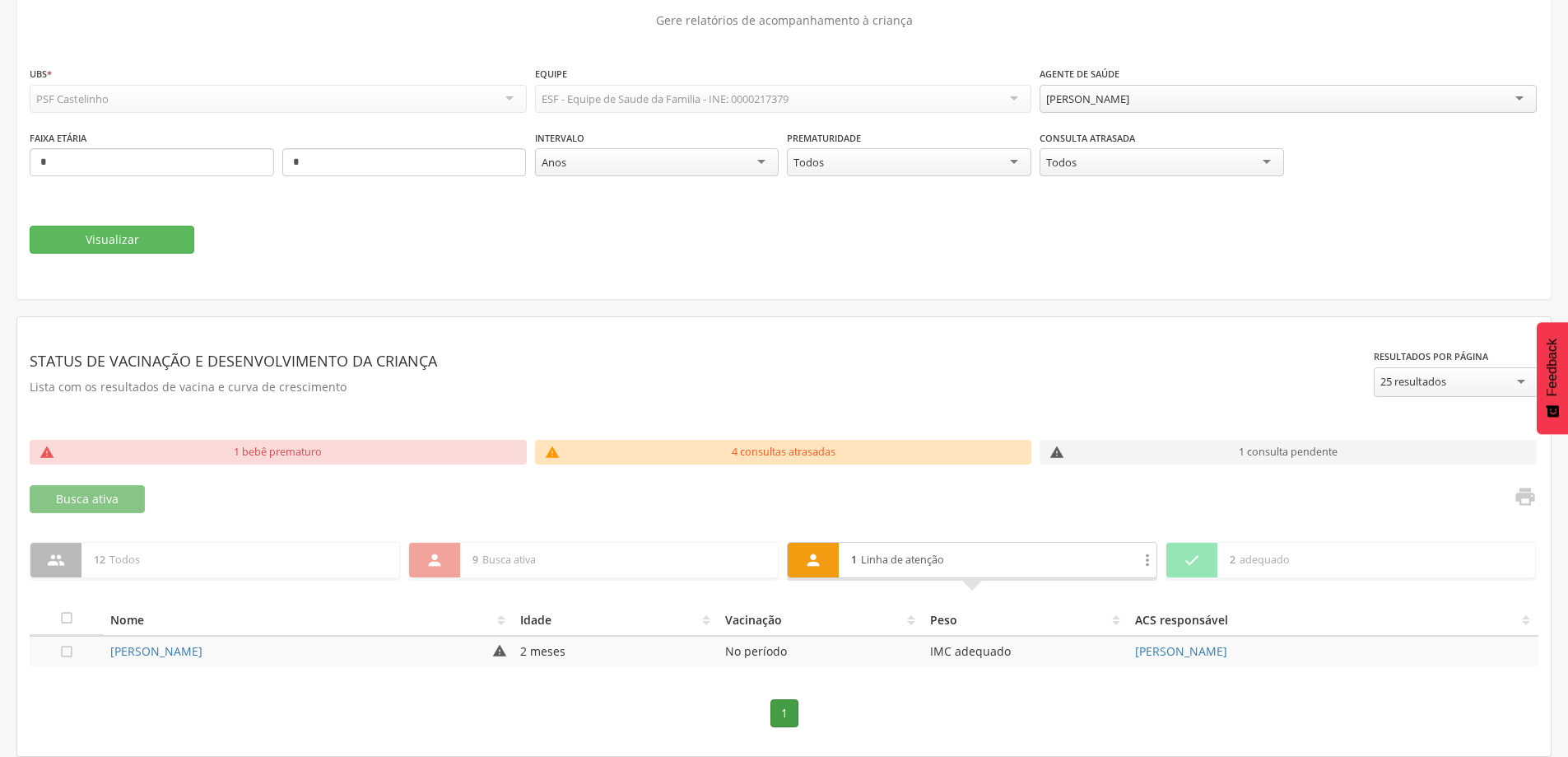
click at [1131, 452] on div "1 consulta pendente" at bounding box center [1288, 452] width 428 height 25
click at [1052, 461] on div "" at bounding box center [1057, 452] width 34 height 25
click at [1475, 381] on div "25 resultados" at bounding box center [1456, 381] width 164 height 30
click at [1136, 365] on header "Status de vacinação e Desenvolvimento da criança" at bounding box center [701, 360] width 1344 height 30
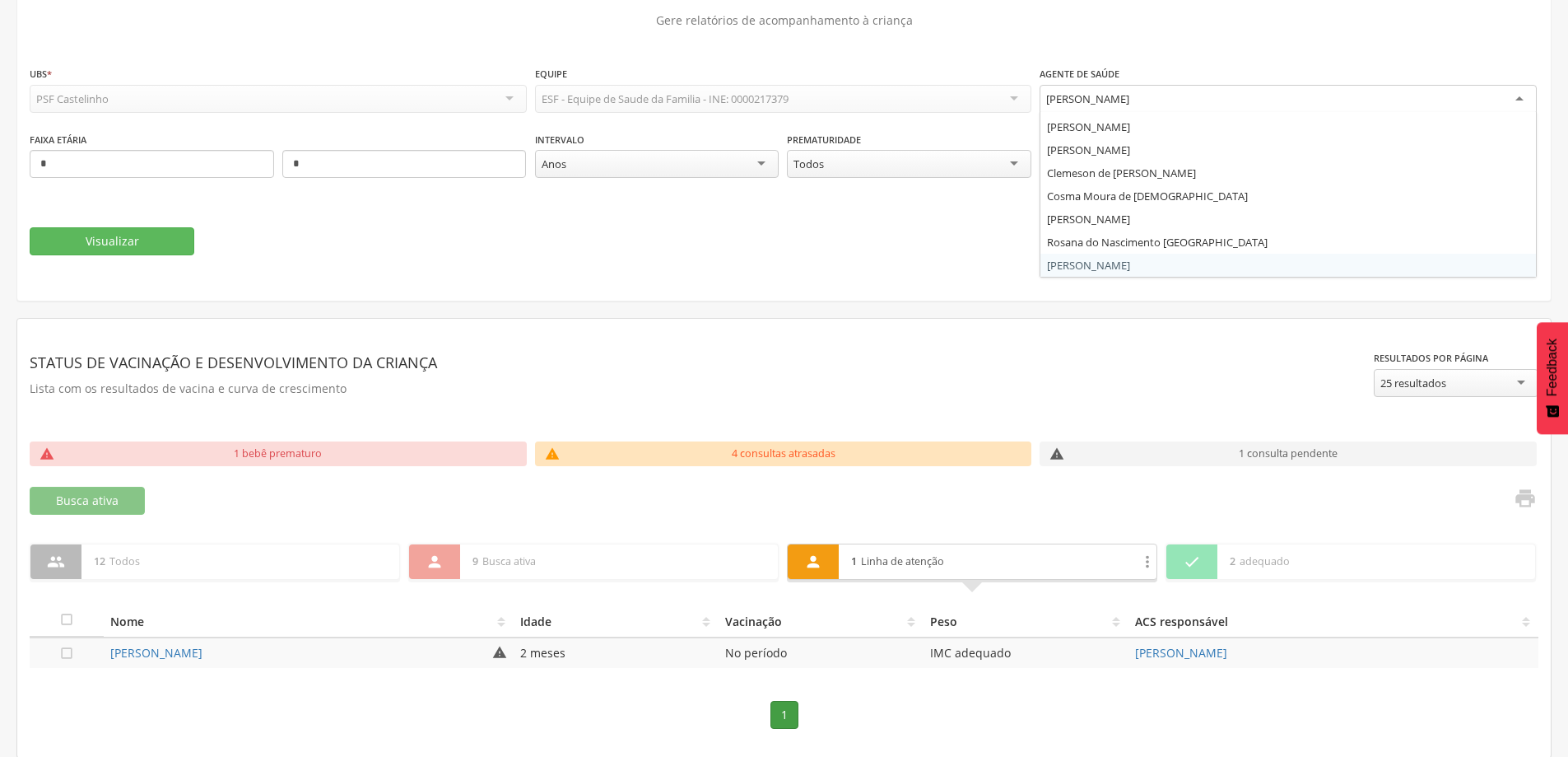
click at [1173, 86] on div "[PERSON_NAME]" at bounding box center [1288, 99] width 497 height 30
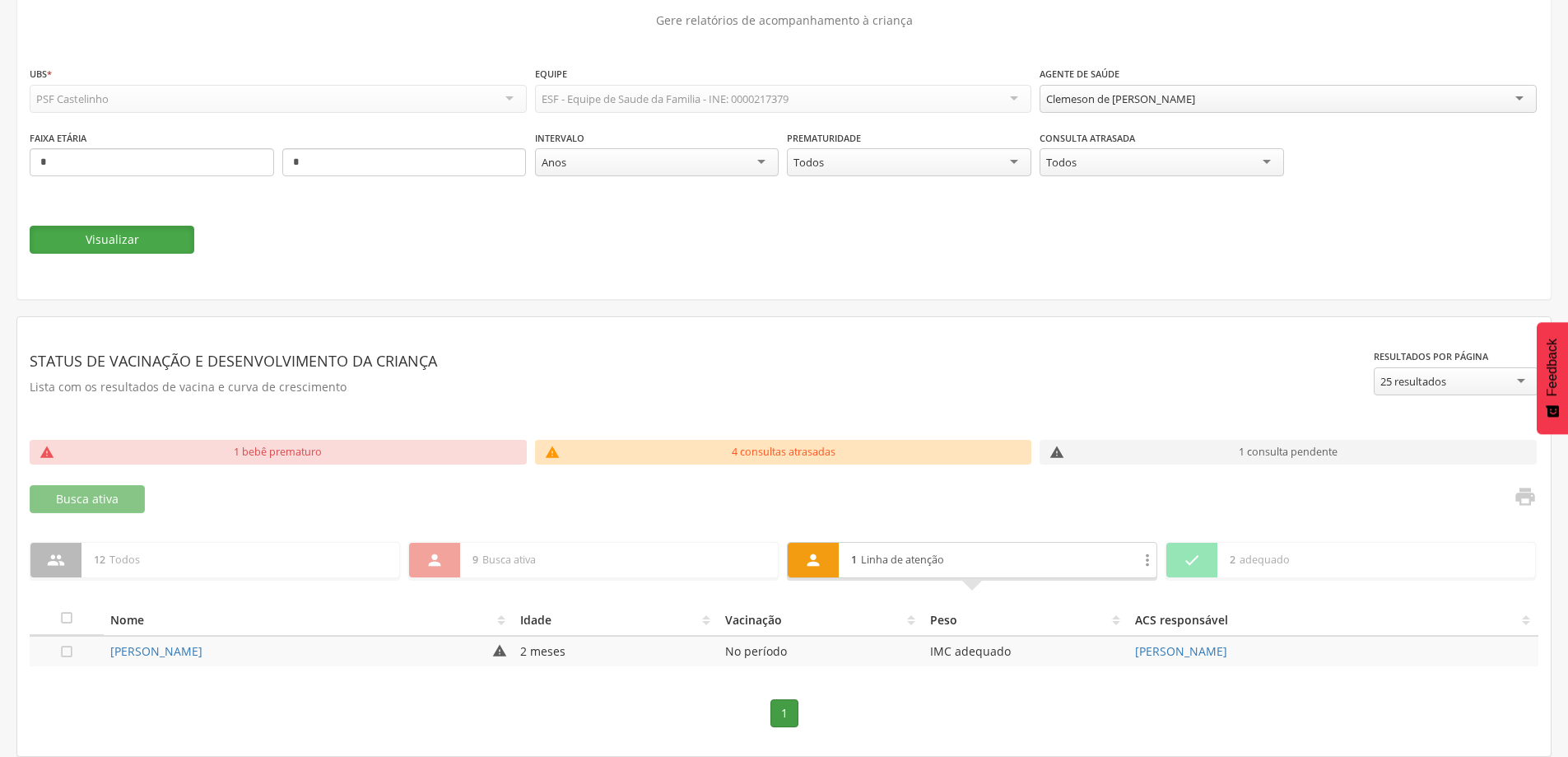
click at [102, 233] on button "Visualizar" at bounding box center [112, 239] width 164 height 28
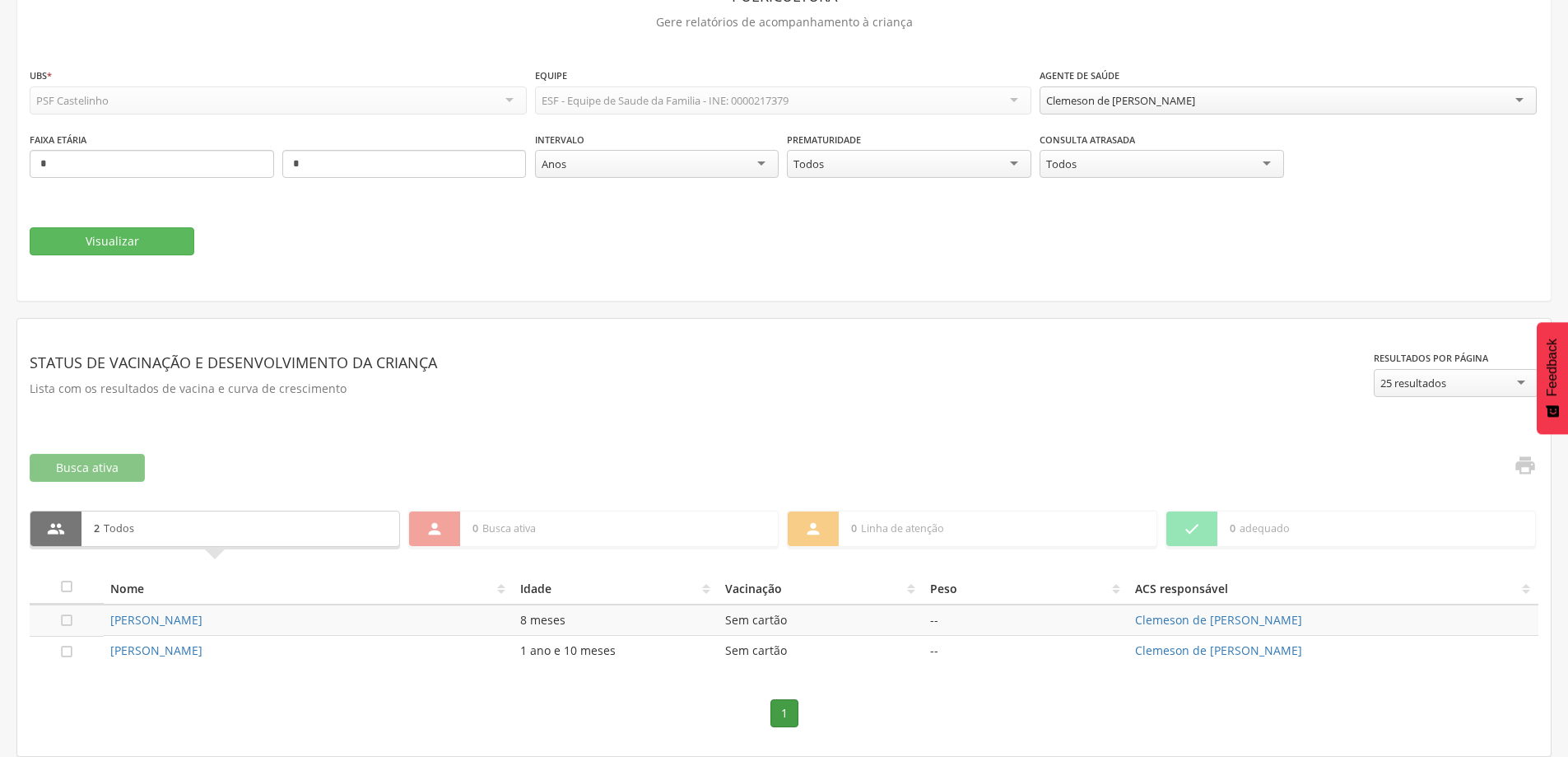
scroll to position [0, 0]
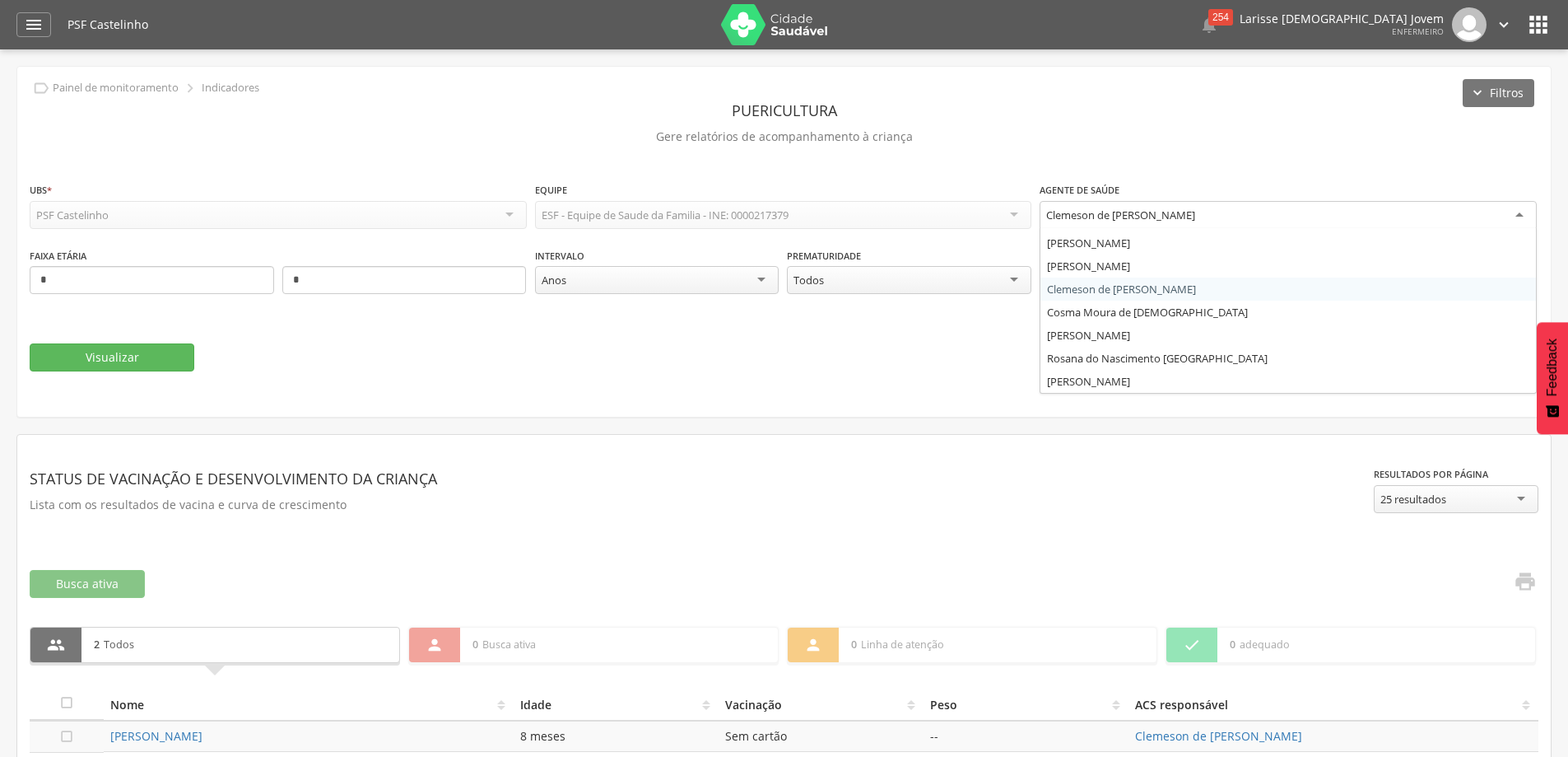
click at [1181, 219] on div "Clemeson de [PERSON_NAME]" at bounding box center [1288, 215] width 497 height 30
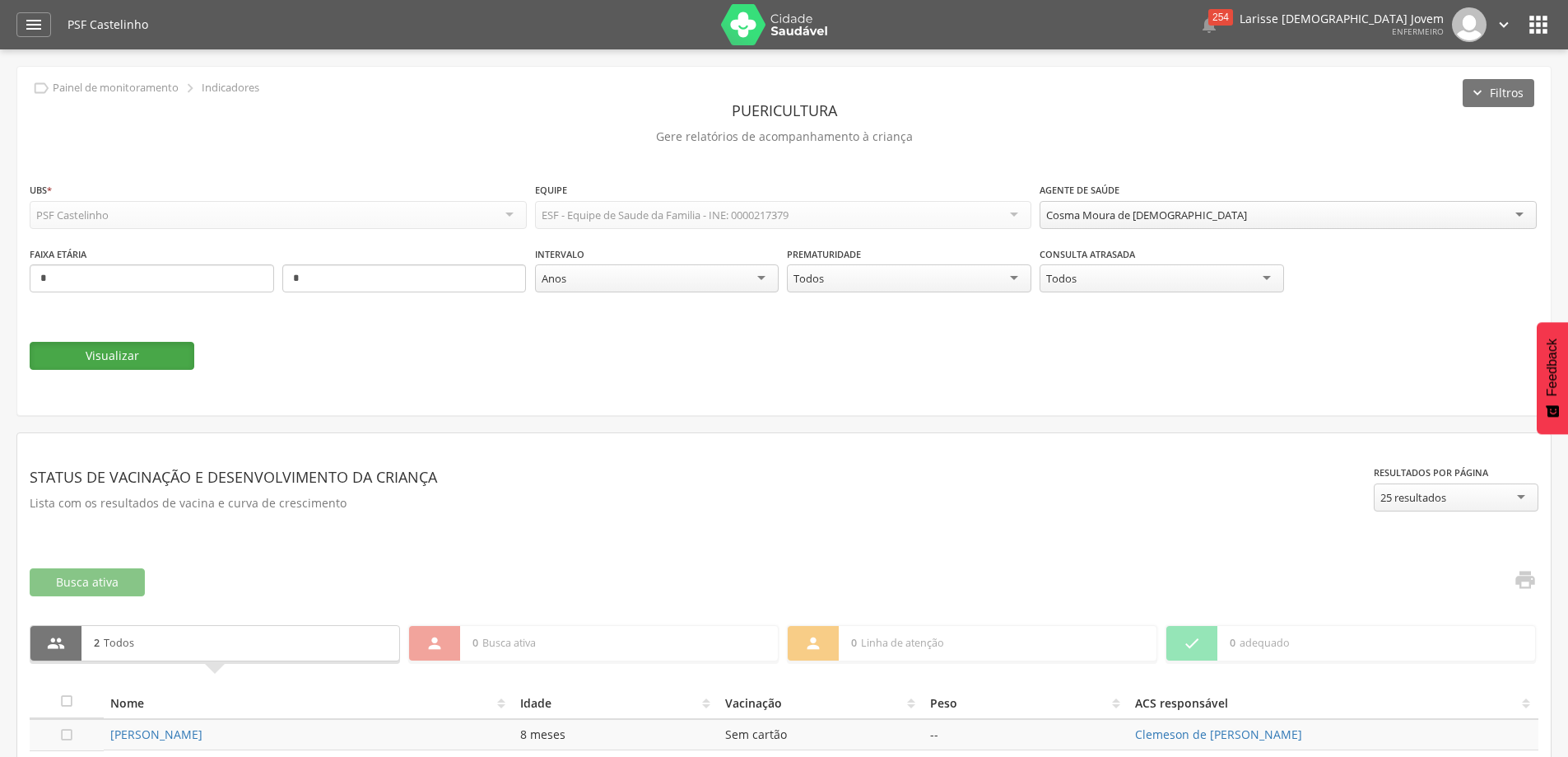
click at [91, 357] on button "Visualizar" at bounding box center [112, 355] width 164 height 28
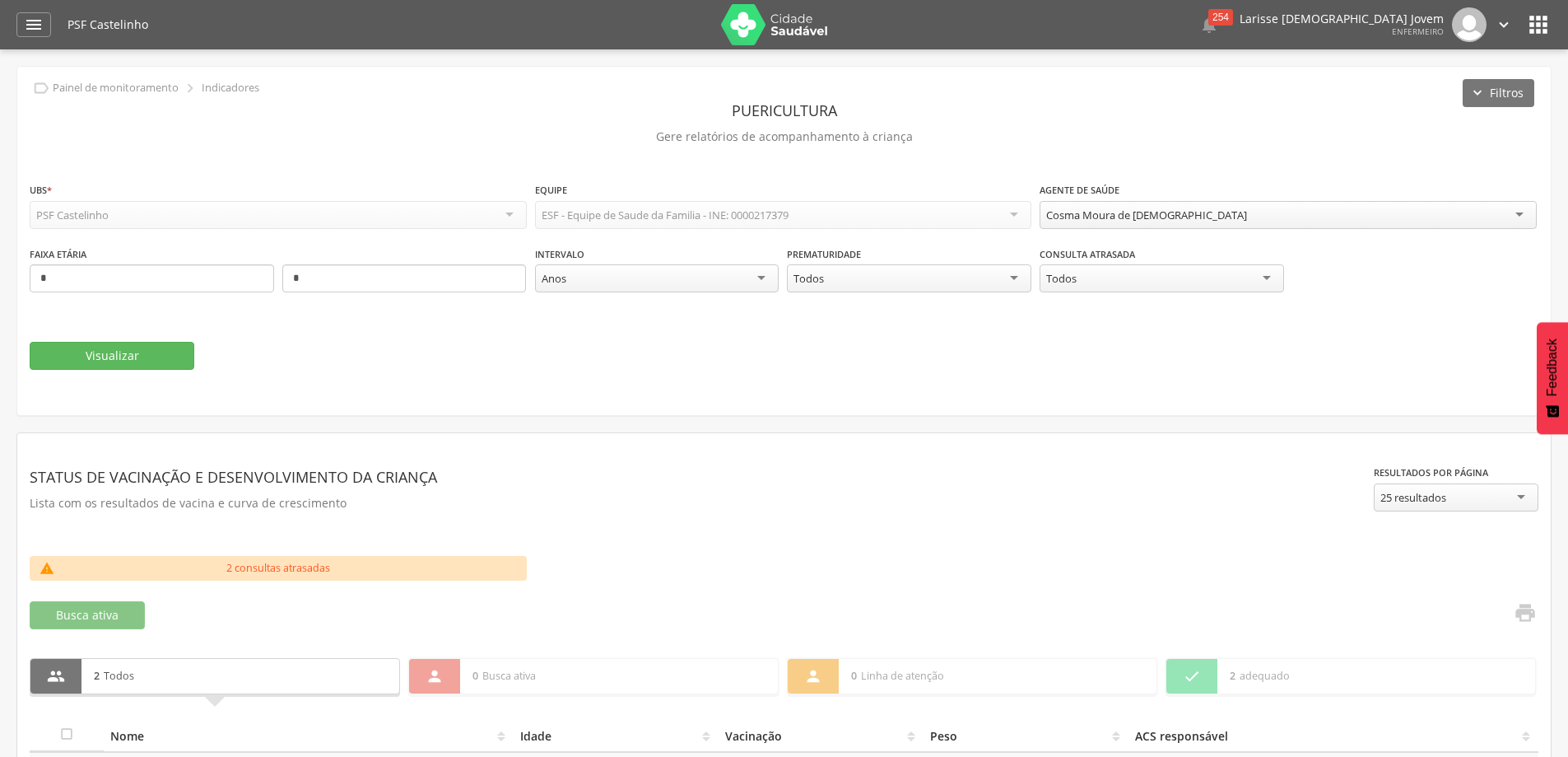
scroll to position [147, 0]
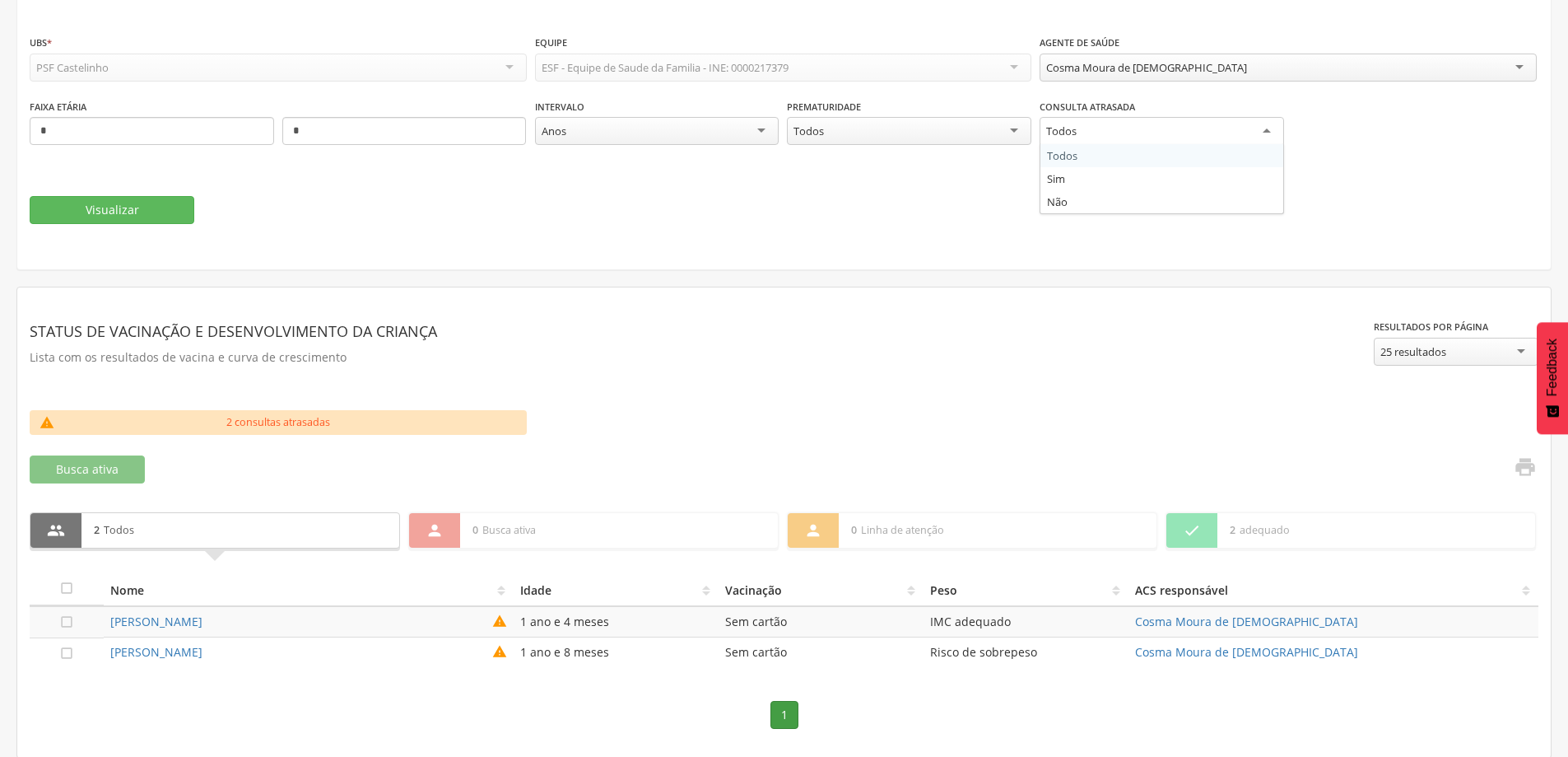
click at [1161, 130] on div "Todos" at bounding box center [1162, 131] width 245 height 30
click at [916, 227] on div "**********" at bounding box center [784, 144] width 1509 height 222
click at [1202, 61] on div "Cosma Moura de [DEMOGRAPHIC_DATA]" at bounding box center [1288, 67] width 497 height 28
click at [148, 217] on button "Visualizar" at bounding box center [112, 207] width 164 height 28
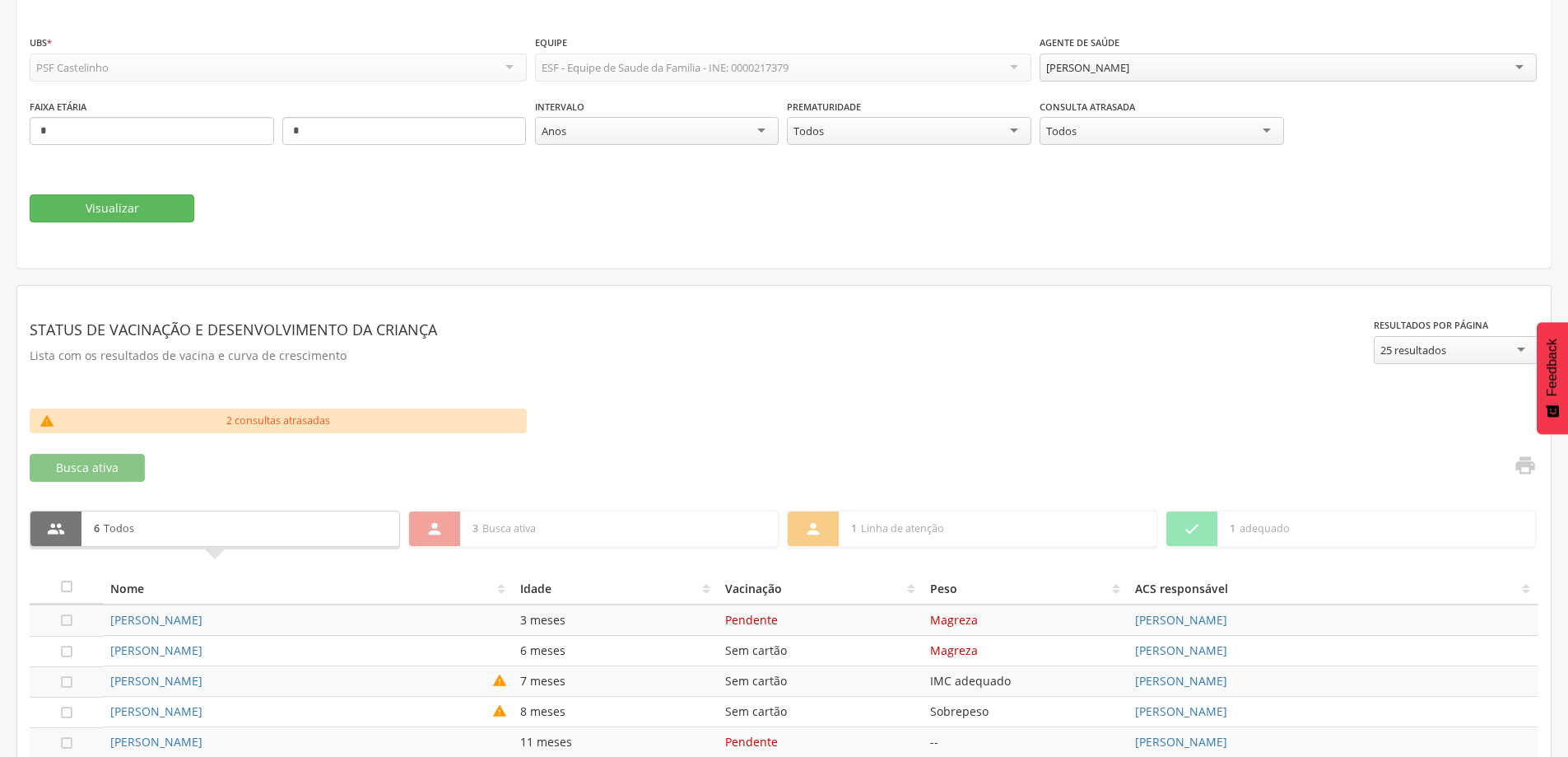
scroll to position [270, 0]
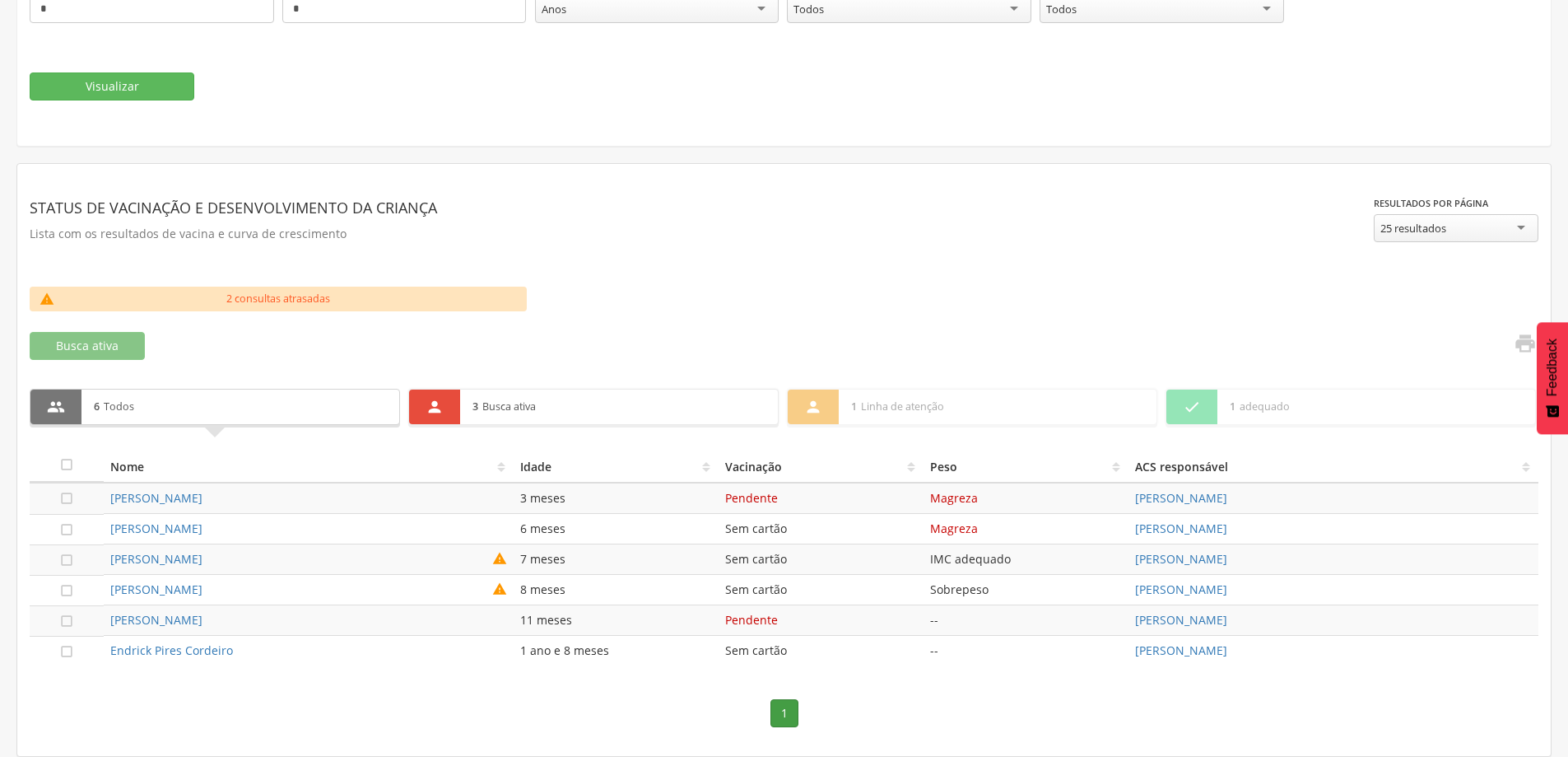
click at [512, 406] on p "3 Busca ativa" at bounding box center [618, 406] width 293 height 34
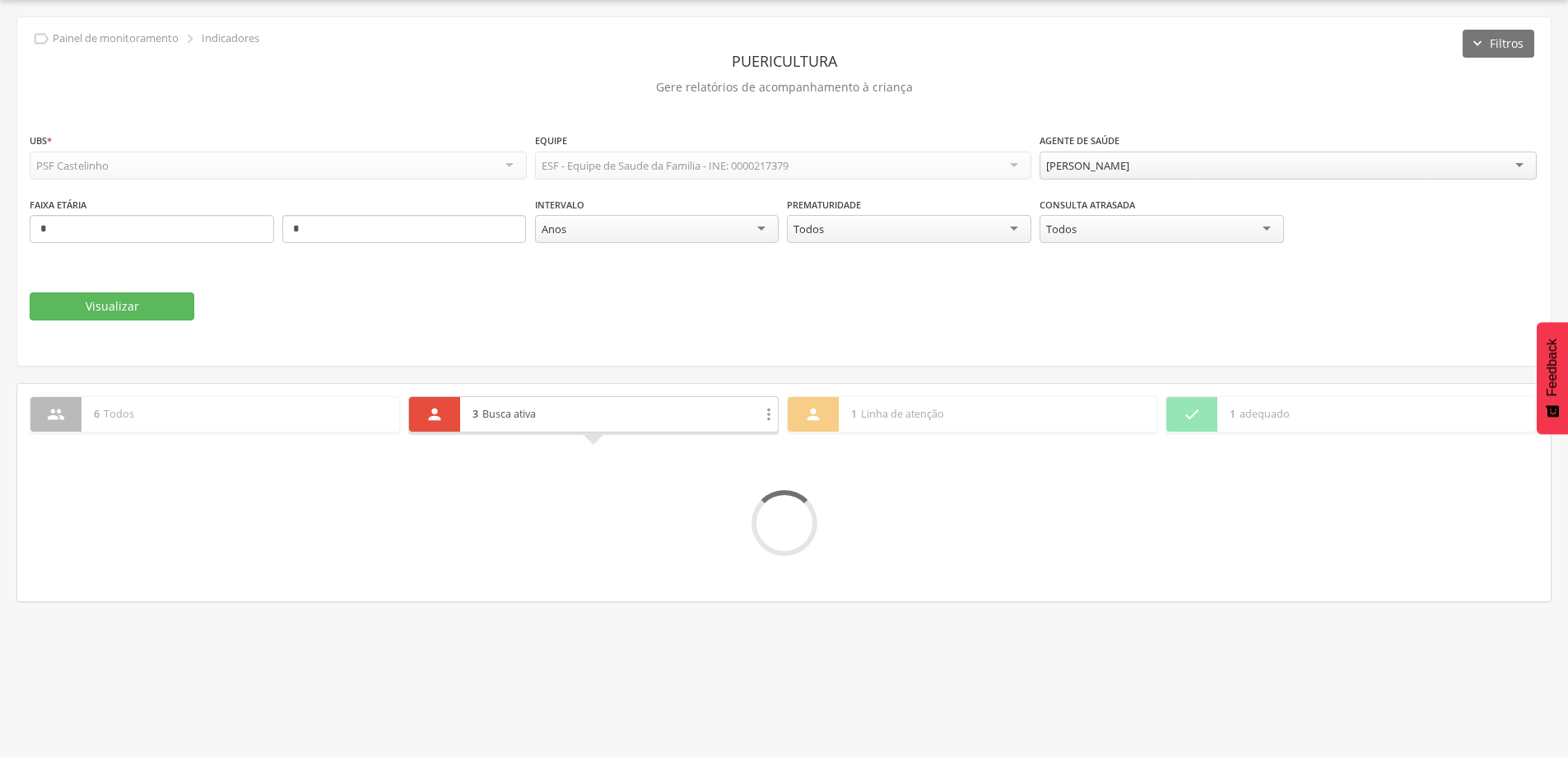
scroll to position [178, 0]
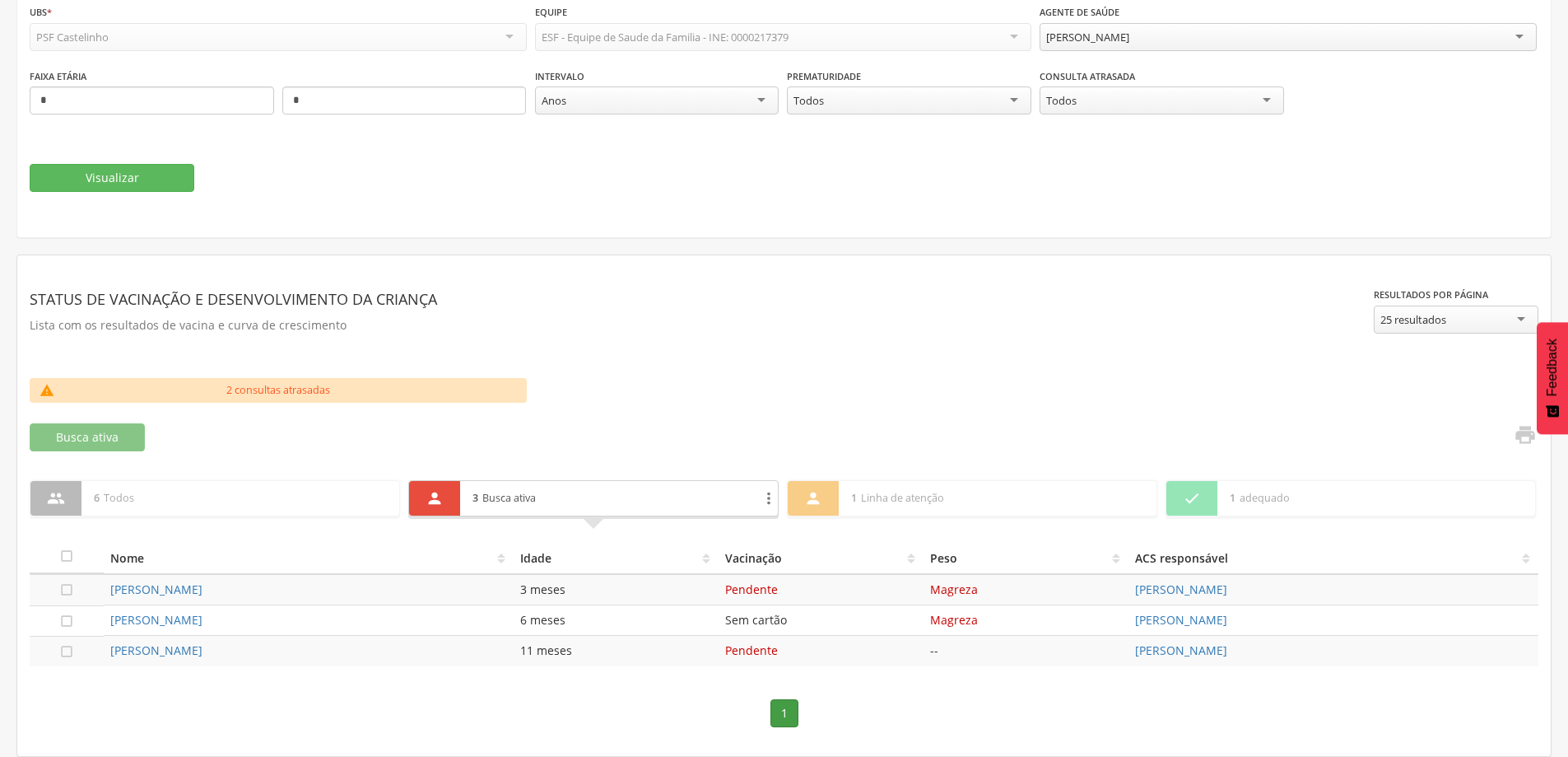
click at [770, 490] on icon "" at bounding box center [768, 498] width 18 height 18
click at [777, 455] on section "**********" at bounding box center [784, 374] width 1509 height 212
click at [385, 388] on div "2 consultas atrasadas" at bounding box center [278, 390] width 428 height 25
click at [768, 342] on div "Status de vacinação e Desenvolvimento da criança Lista com os resultados de vac…" at bounding box center [701, 314] width 1344 height 61
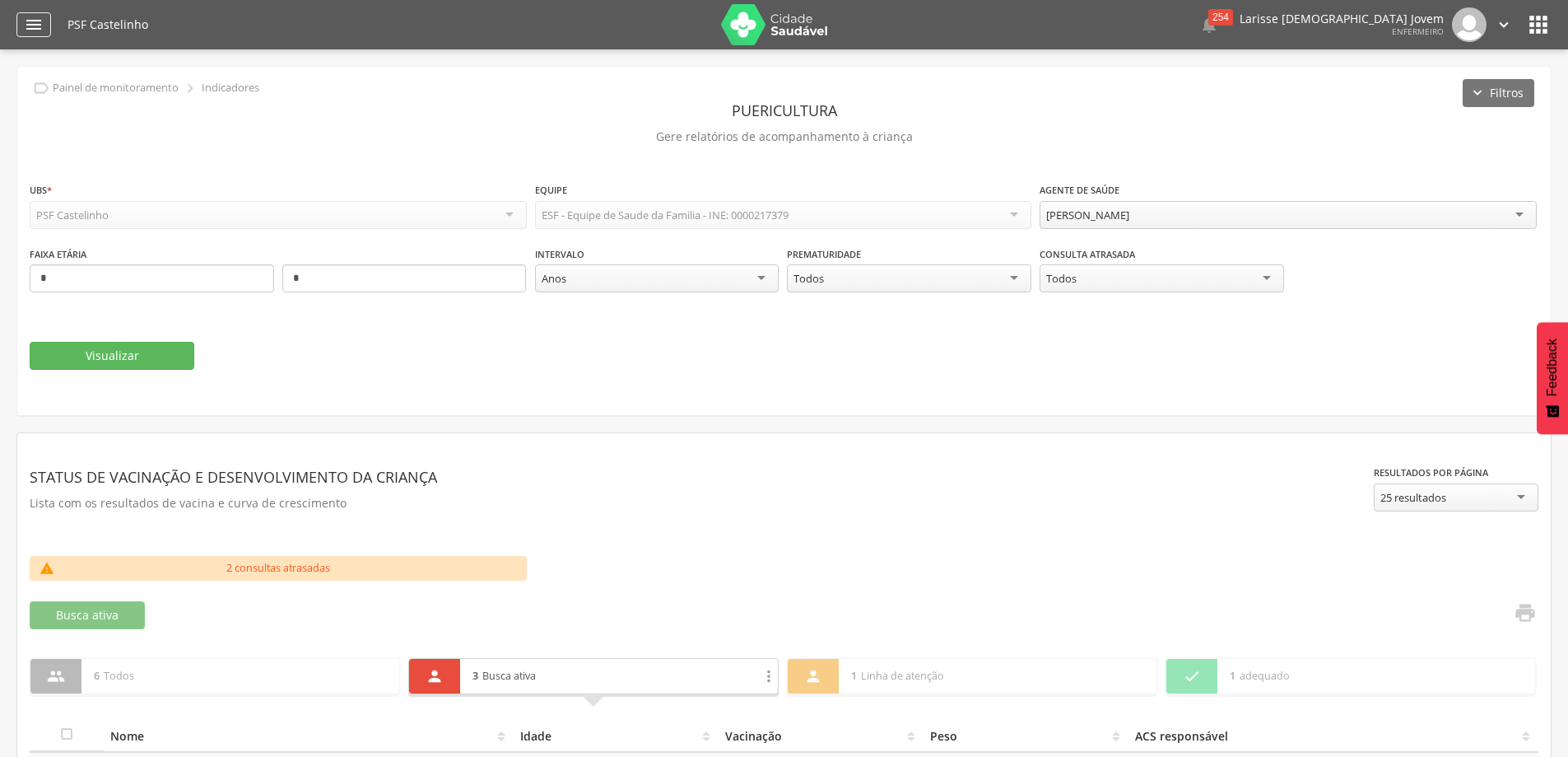
click at [27, 14] on div "" at bounding box center [33, 25] width 34 height 25
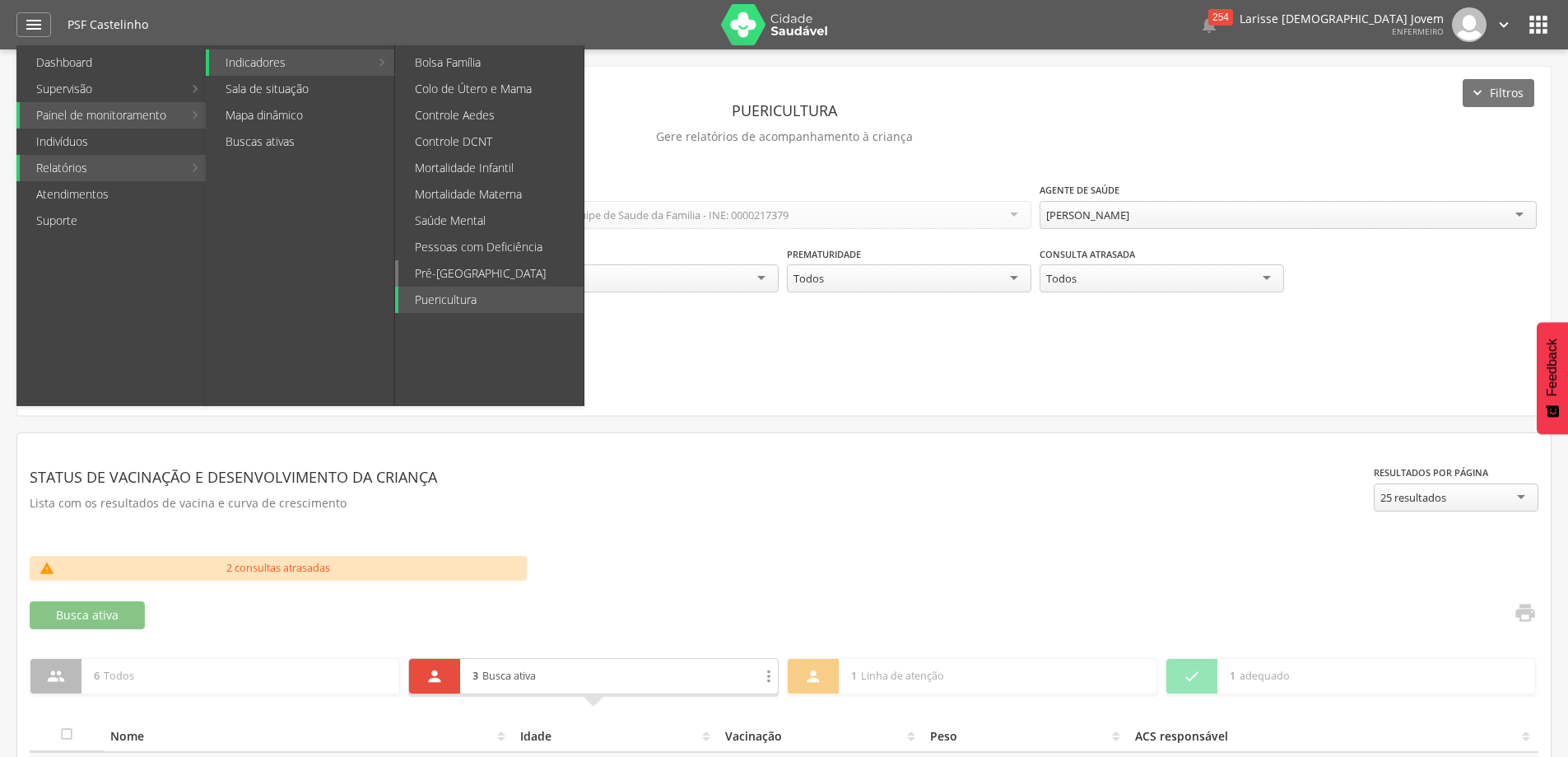
click at [503, 271] on link "Pré-[GEOGRAPHIC_DATA]" at bounding box center [491, 273] width 185 height 27
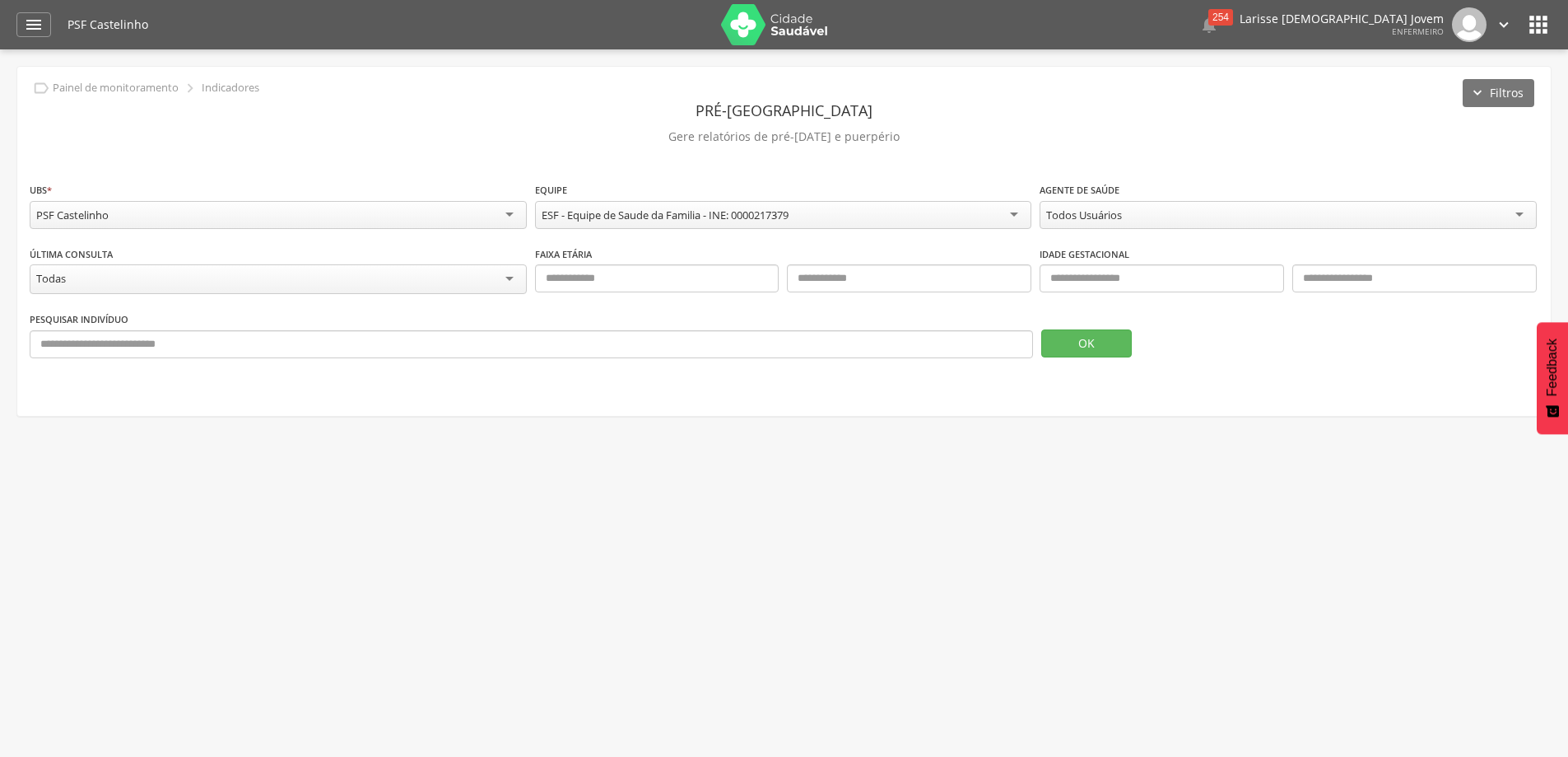
click at [1247, 211] on div "Todos Usuários" at bounding box center [1288, 214] width 497 height 28
click at [1101, 349] on button "OK" at bounding box center [1086, 343] width 91 height 28
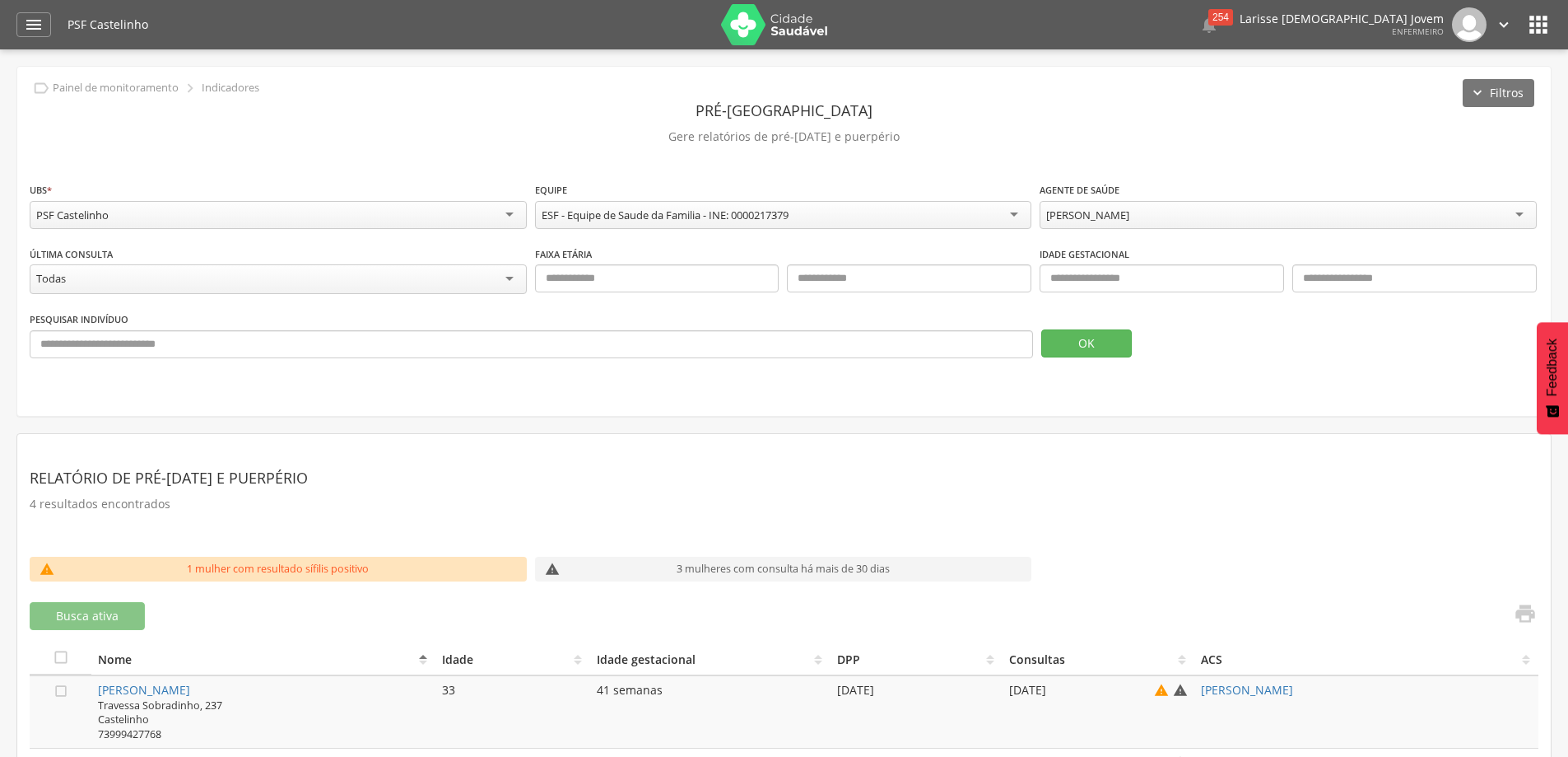
scroll to position [235, 0]
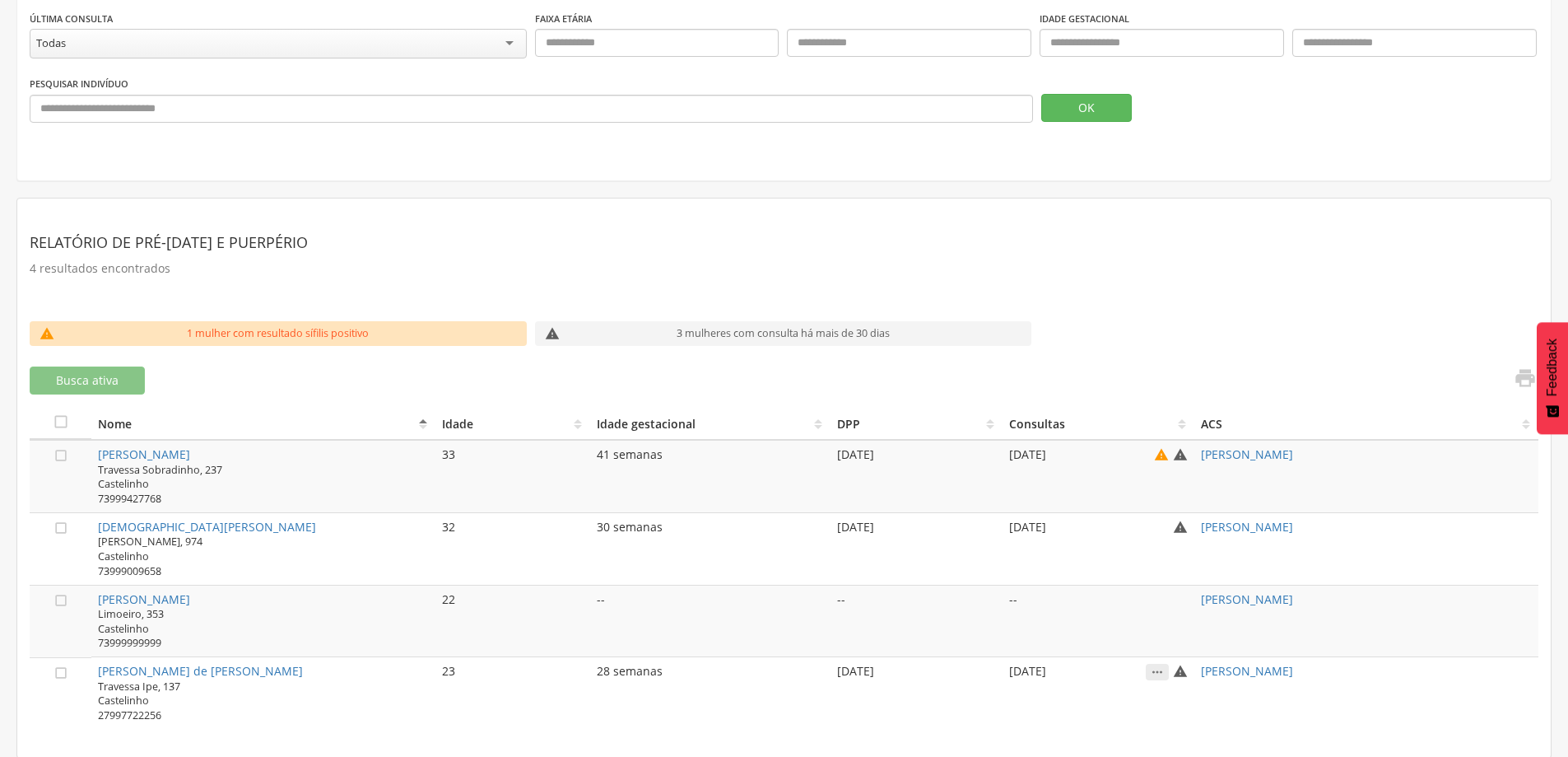
click at [282, 687] on div "[STREET_ADDRESS] 27997722256" at bounding box center [264, 701] width 331 height 44
drag, startPoint x: 291, startPoint y: 675, endPoint x: 92, endPoint y: 674, distance: 199.0
click at [92, 674] on td "[PERSON_NAME] Marques de [DEMOGRAPHIC_DATA] [STREET_ADDRESS] 27997722256" at bounding box center [264, 692] width 344 height 72
copy link "[PERSON_NAME] de [PERSON_NAME]"
